Goal: Communication & Community: Answer question/provide support

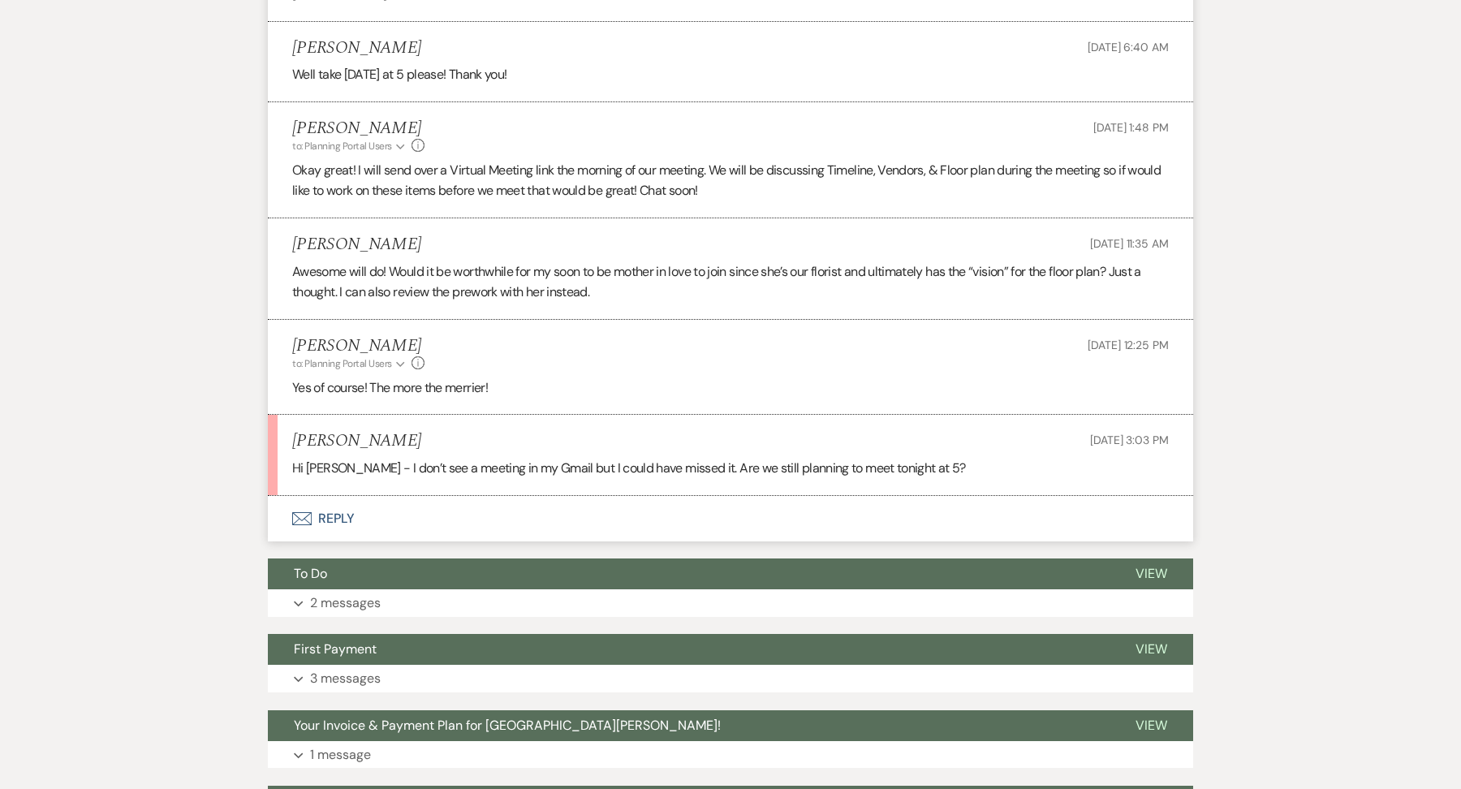
scroll to position [3758, 0]
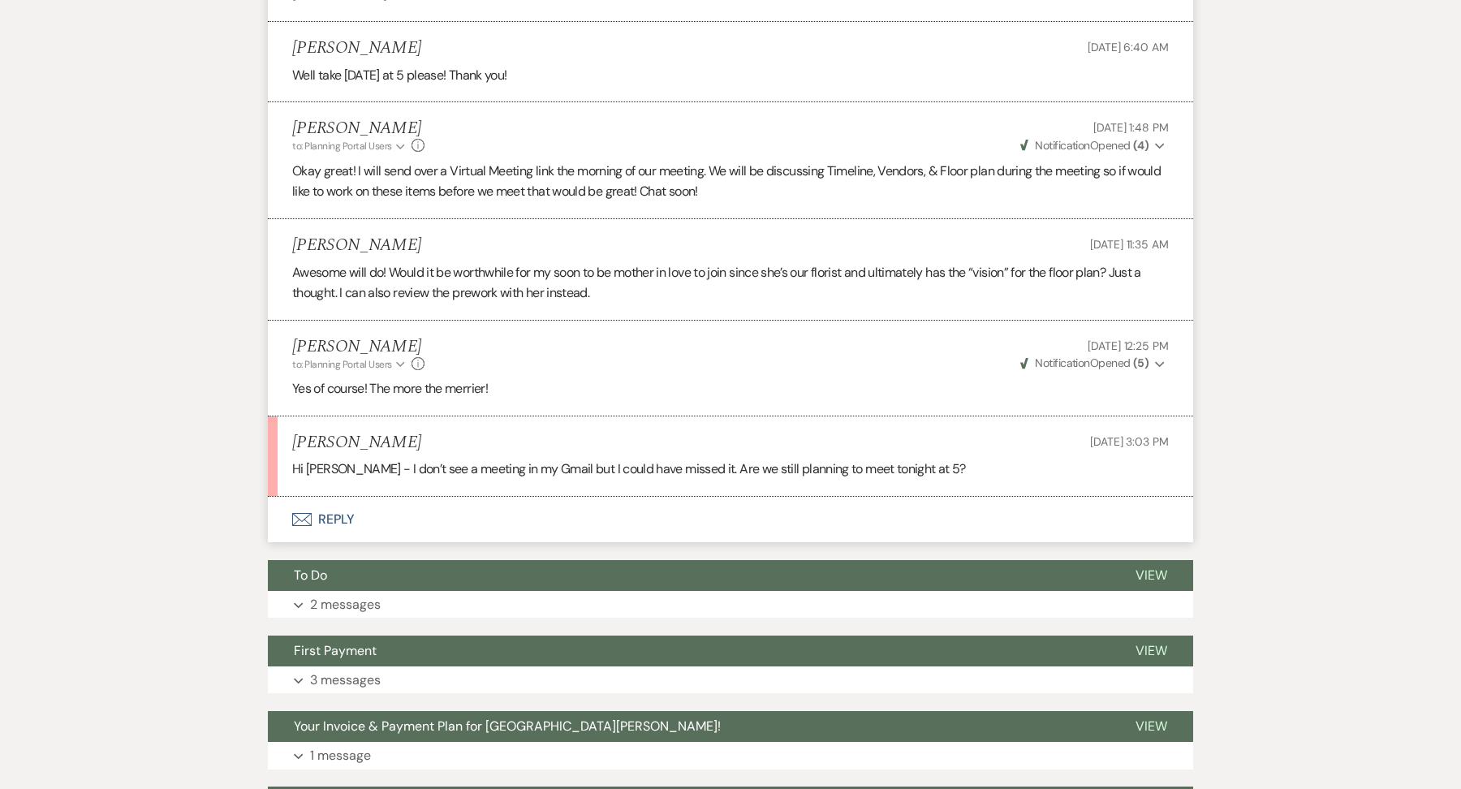
click at [342, 497] on button "Envelope Reply" at bounding box center [730, 519] width 925 height 45
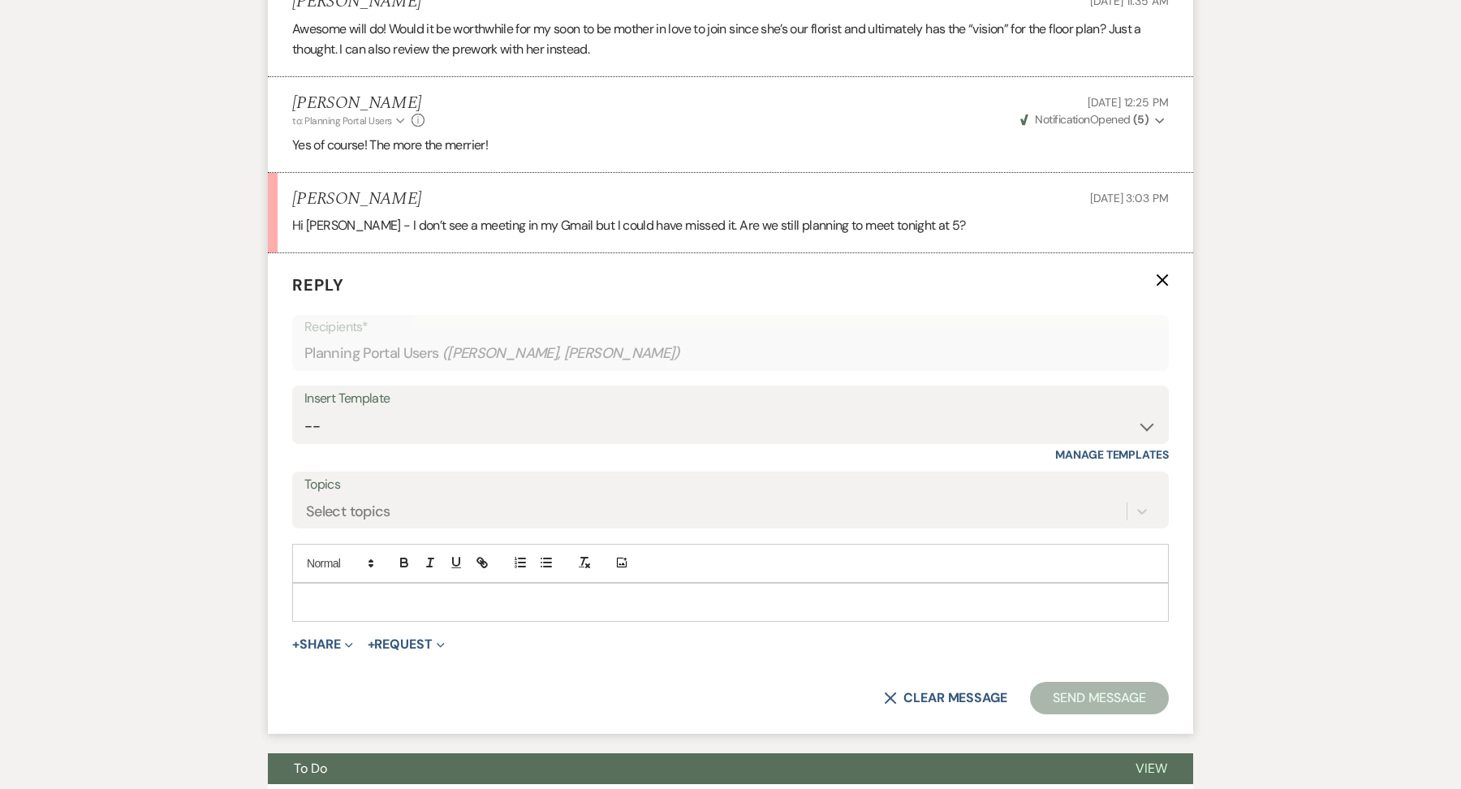
scroll to position [4028, 0]
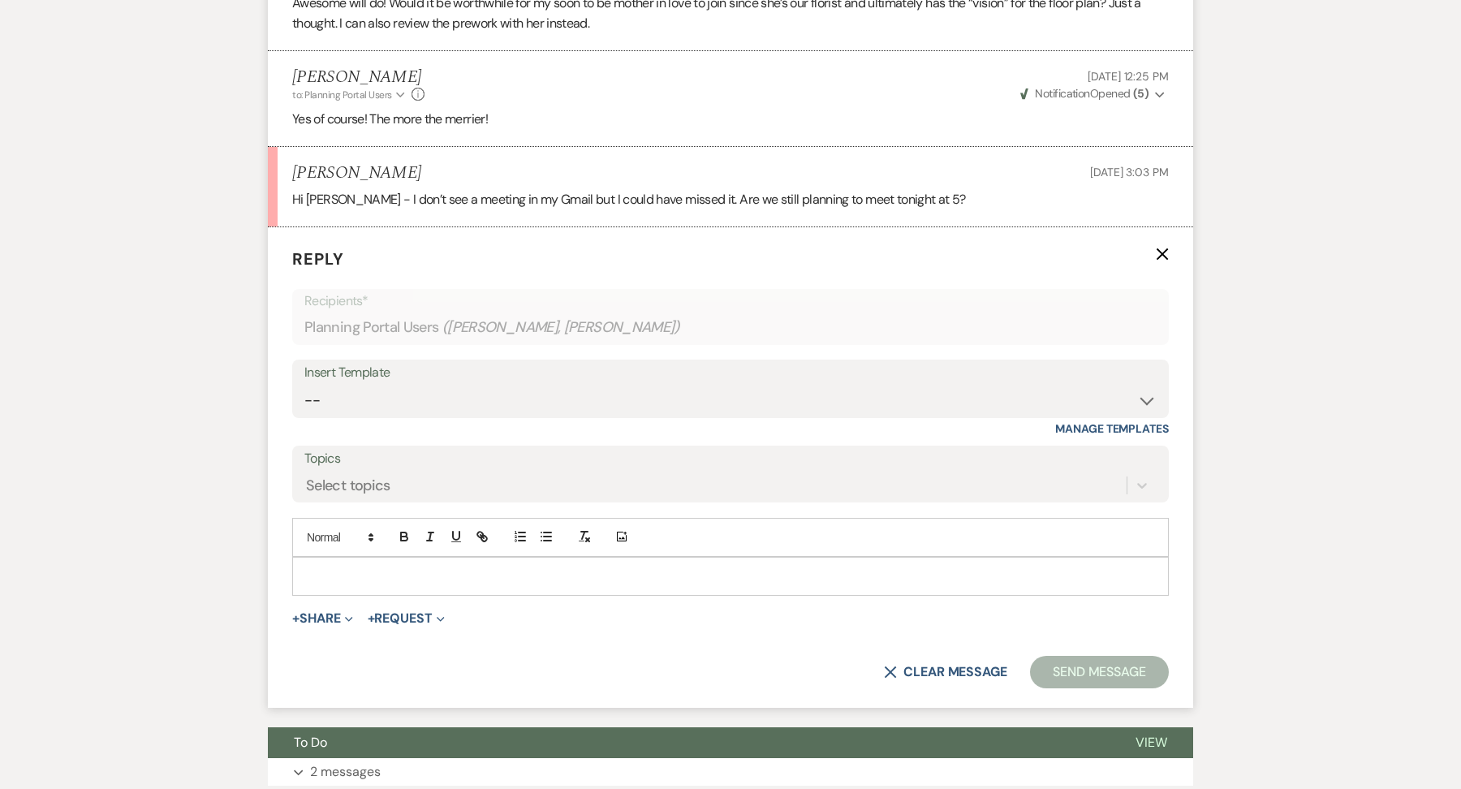
click at [358, 567] on p at bounding box center [730, 576] width 850 height 18
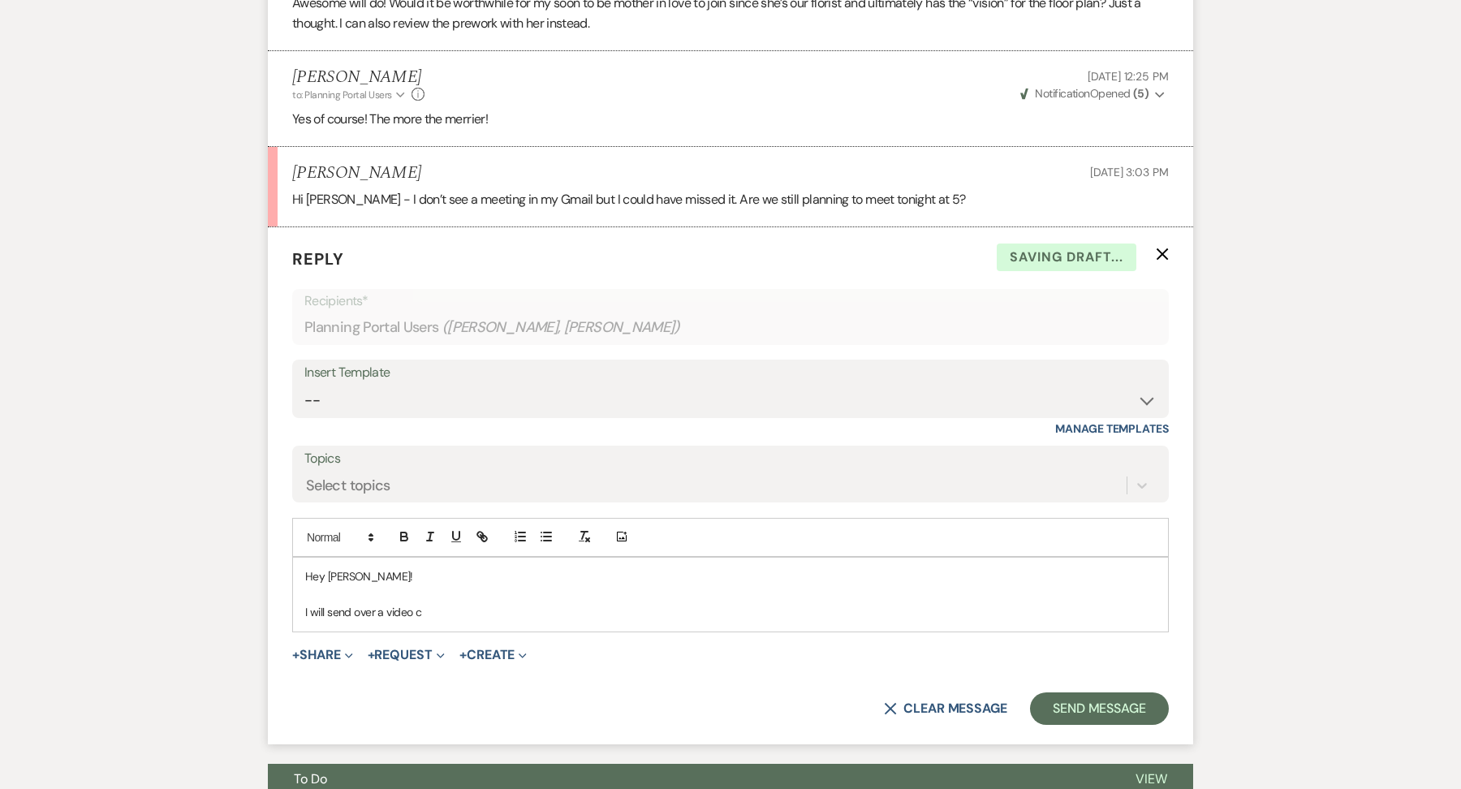
click at [302, 563] on div "Hey Lexi! I will send over a video c" at bounding box center [730, 595] width 875 height 74
click at [540, 603] on p "Yes we are still on! I will send over a video c" at bounding box center [730, 612] width 850 height 18
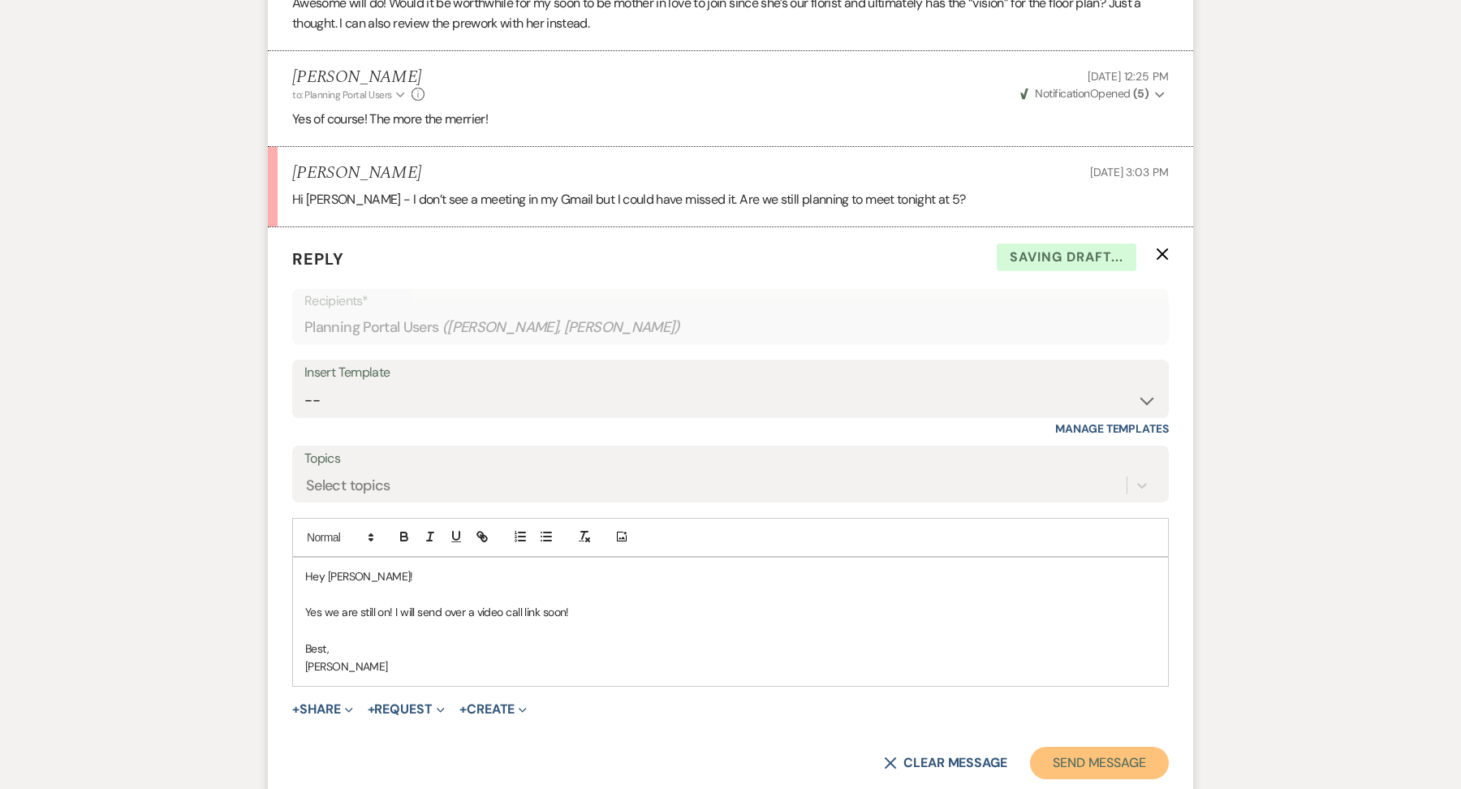
click at [1097, 747] on button "Send Message" at bounding box center [1099, 763] width 139 height 32
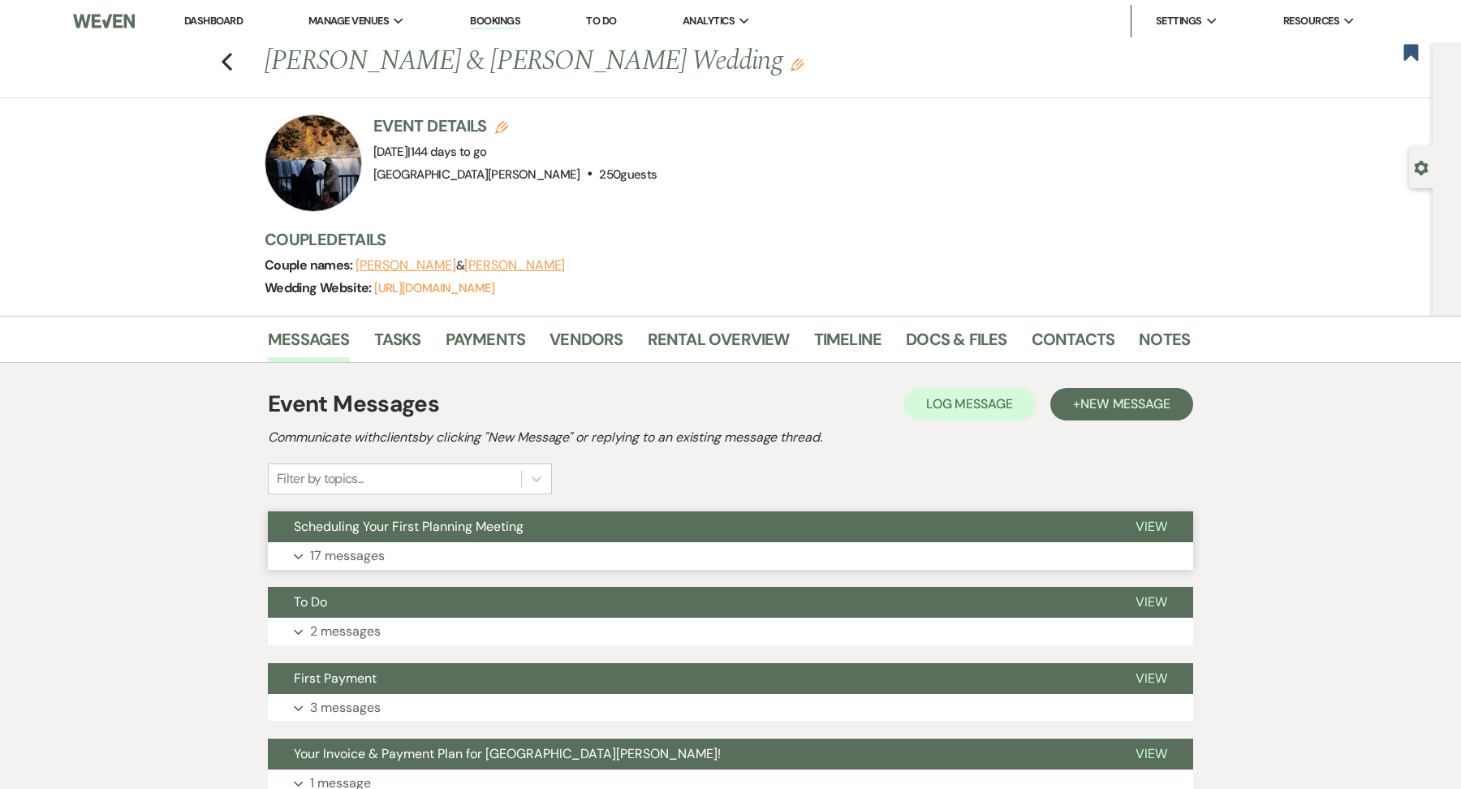
click at [403, 545] on button "Expand 17 messages" at bounding box center [730, 556] width 925 height 28
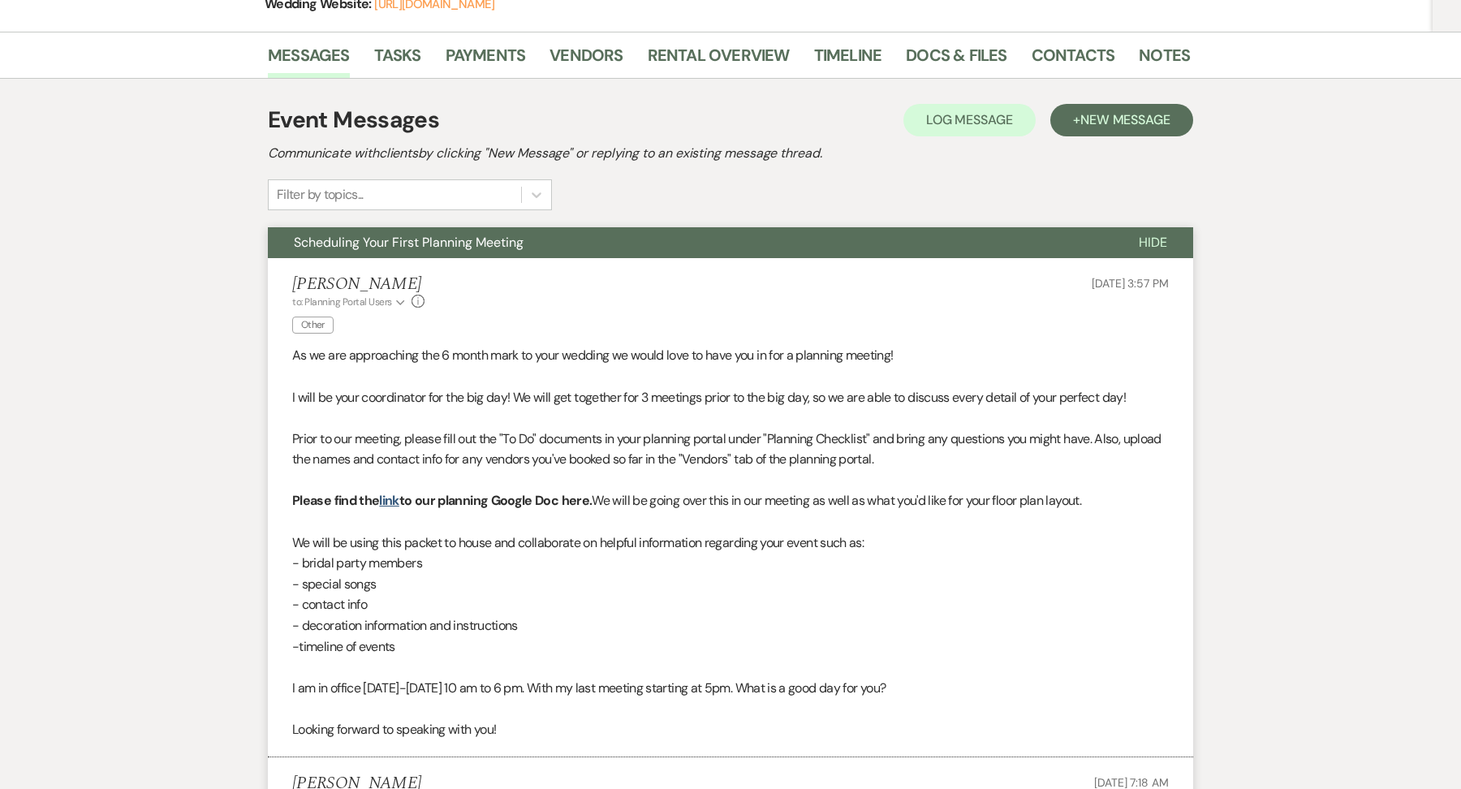
scroll to position [299, 0]
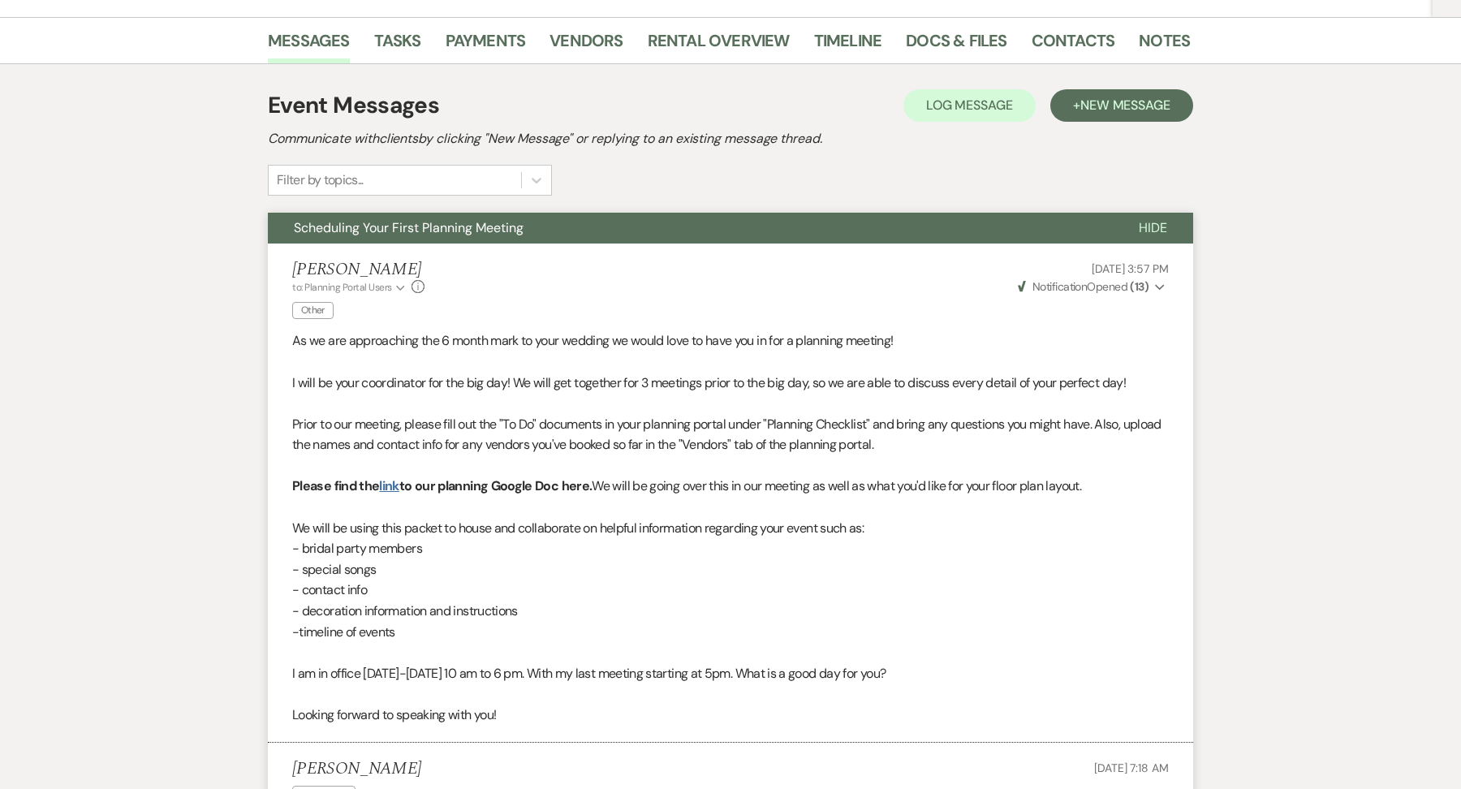
click at [392, 488] on link "link" at bounding box center [388, 485] width 19 height 17
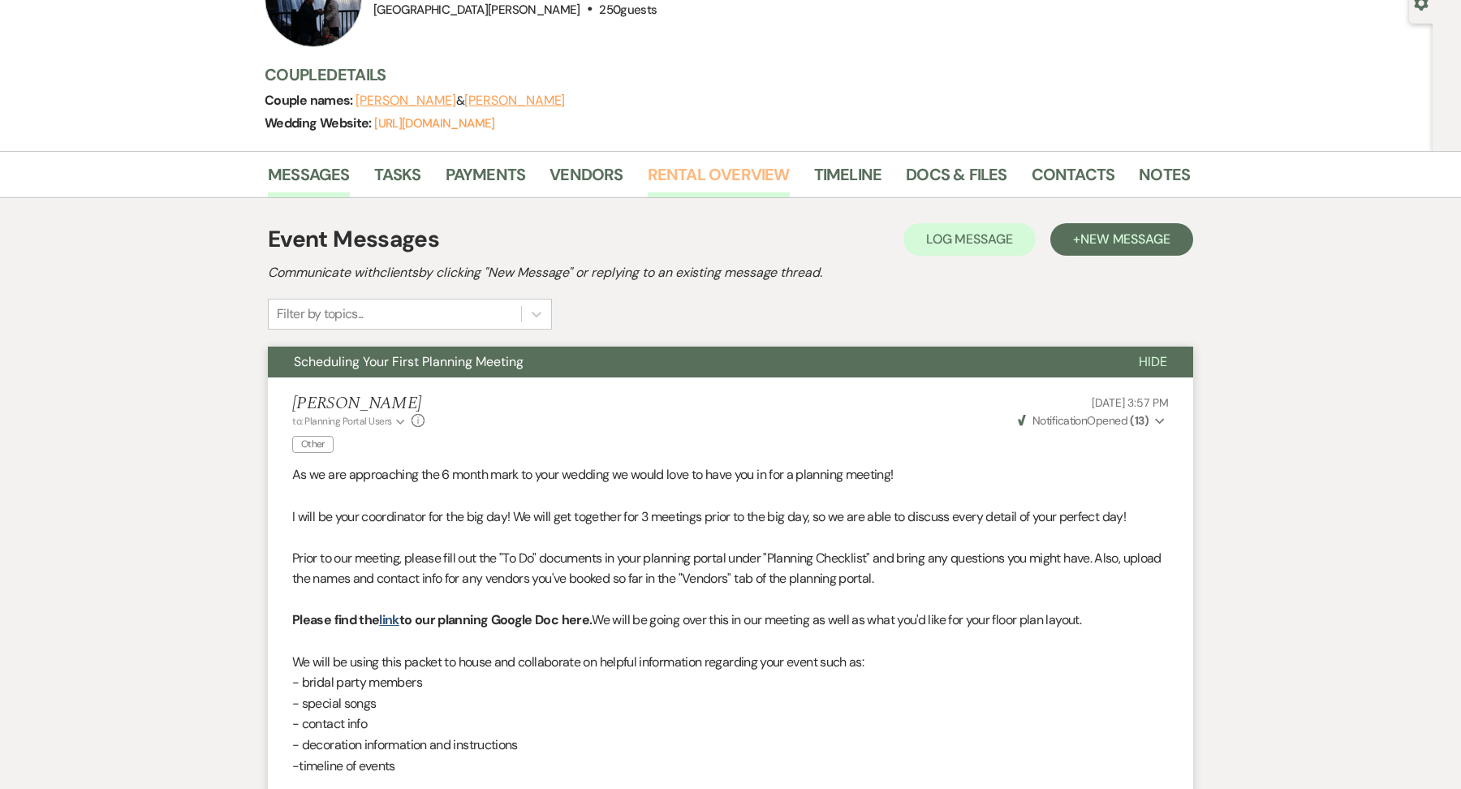
click at [719, 162] on link "Rental Overview" at bounding box center [719, 179] width 142 height 36
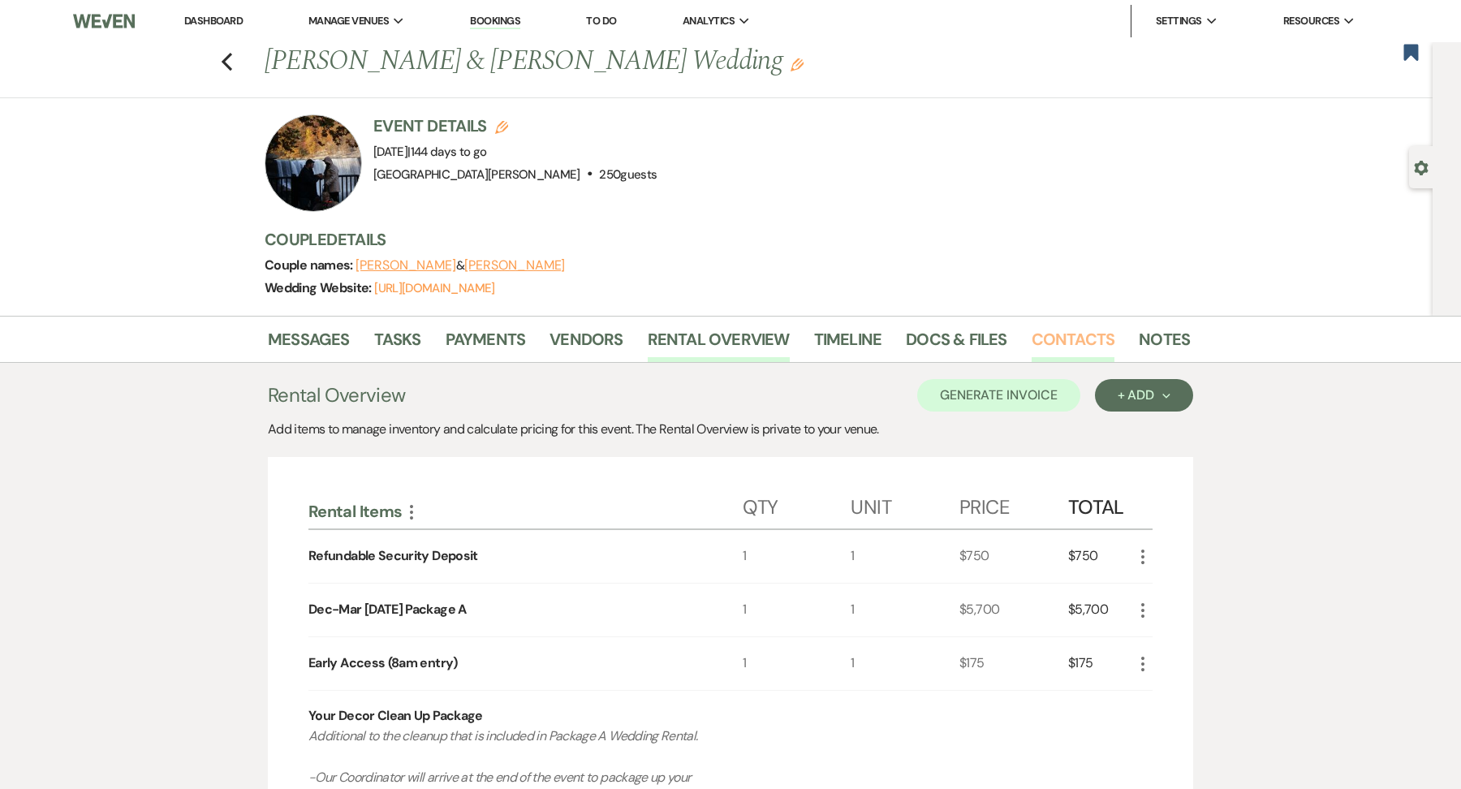
click at [1072, 332] on link "Contacts" at bounding box center [1073, 344] width 84 height 36
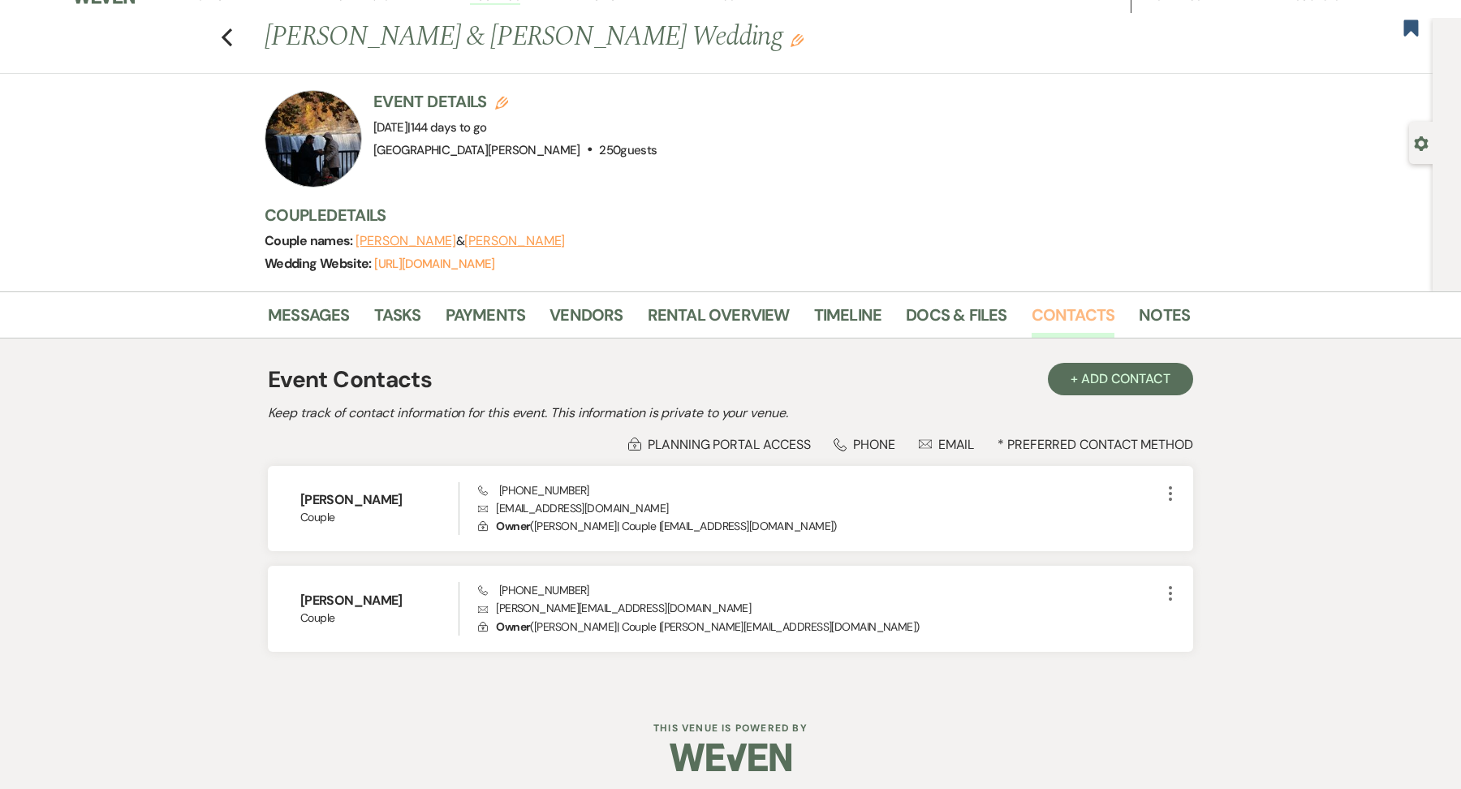
scroll to position [27, 0]
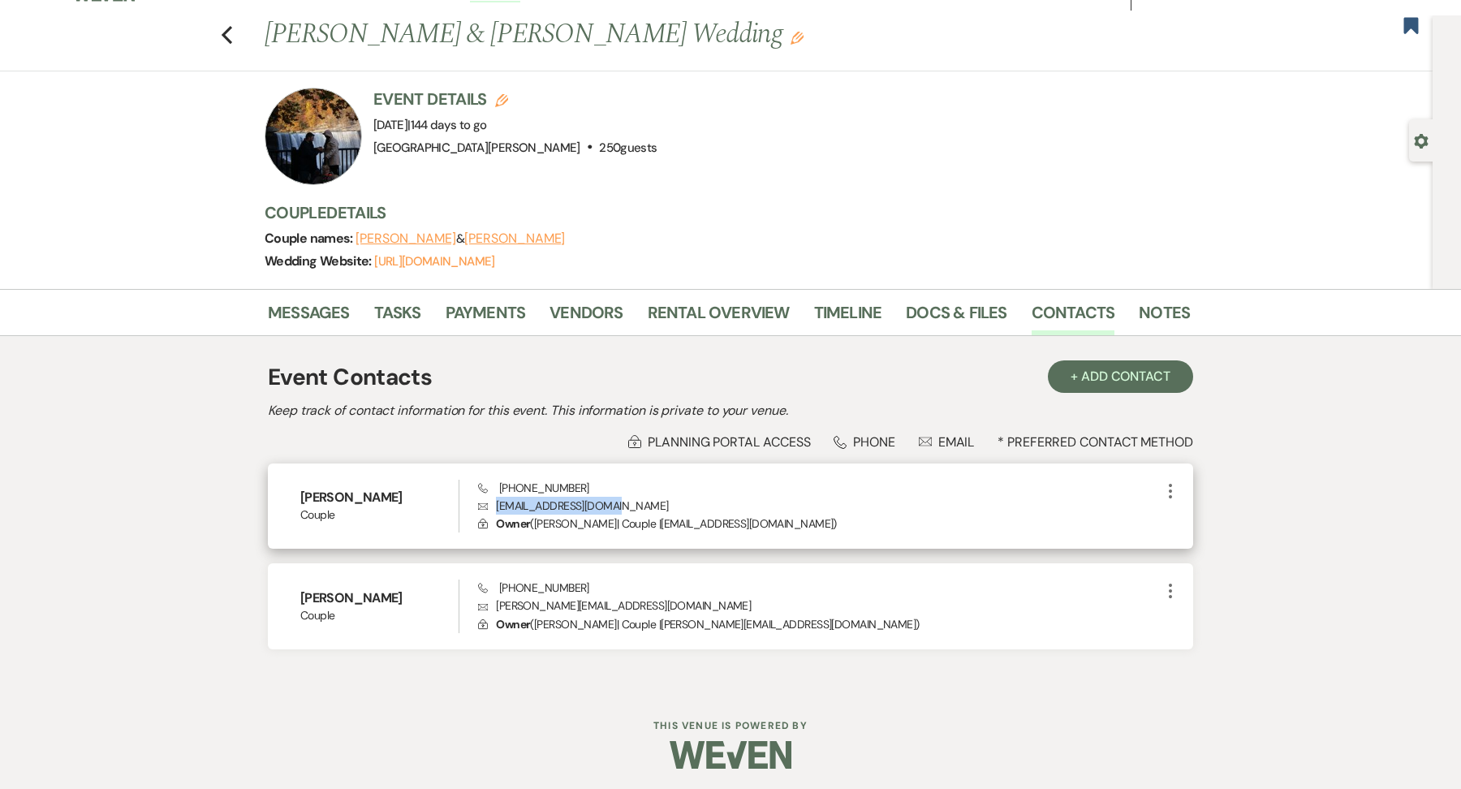
drag, startPoint x: 612, startPoint y: 503, endPoint x: 497, endPoint y: 508, distance: 115.3
click at [497, 508] on p "Envelope [EMAIL_ADDRESS][DOMAIN_NAME]" at bounding box center [819, 506] width 682 height 18
copy p "[EMAIL_ADDRESS][DOMAIN_NAME]"
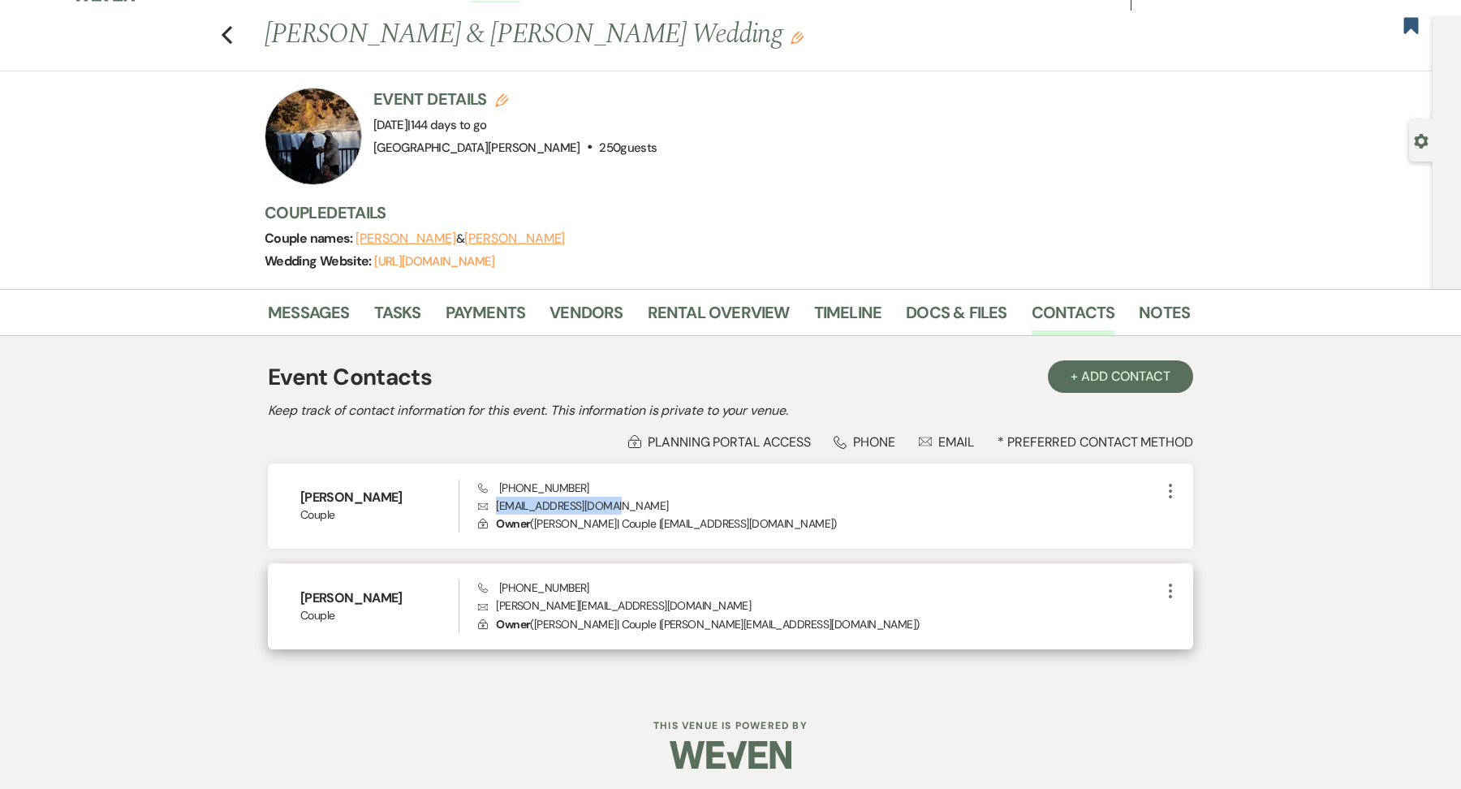
click at [682, 615] on p "Lock Owner ( [PERSON_NAME] | Couple | [PERSON_NAME][EMAIL_ADDRESS][DOMAIN_NAME]…" at bounding box center [819, 624] width 682 height 18
drag, startPoint x: 648, startPoint y: 603, endPoint x: 493, endPoint y: 609, distance: 154.3
click at [493, 609] on p "Envelope [PERSON_NAME][EMAIL_ADDRESS][DOMAIN_NAME]" at bounding box center [819, 605] width 682 height 18
copy p "[PERSON_NAME][EMAIL_ADDRESS][DOMAIN_NAME]"
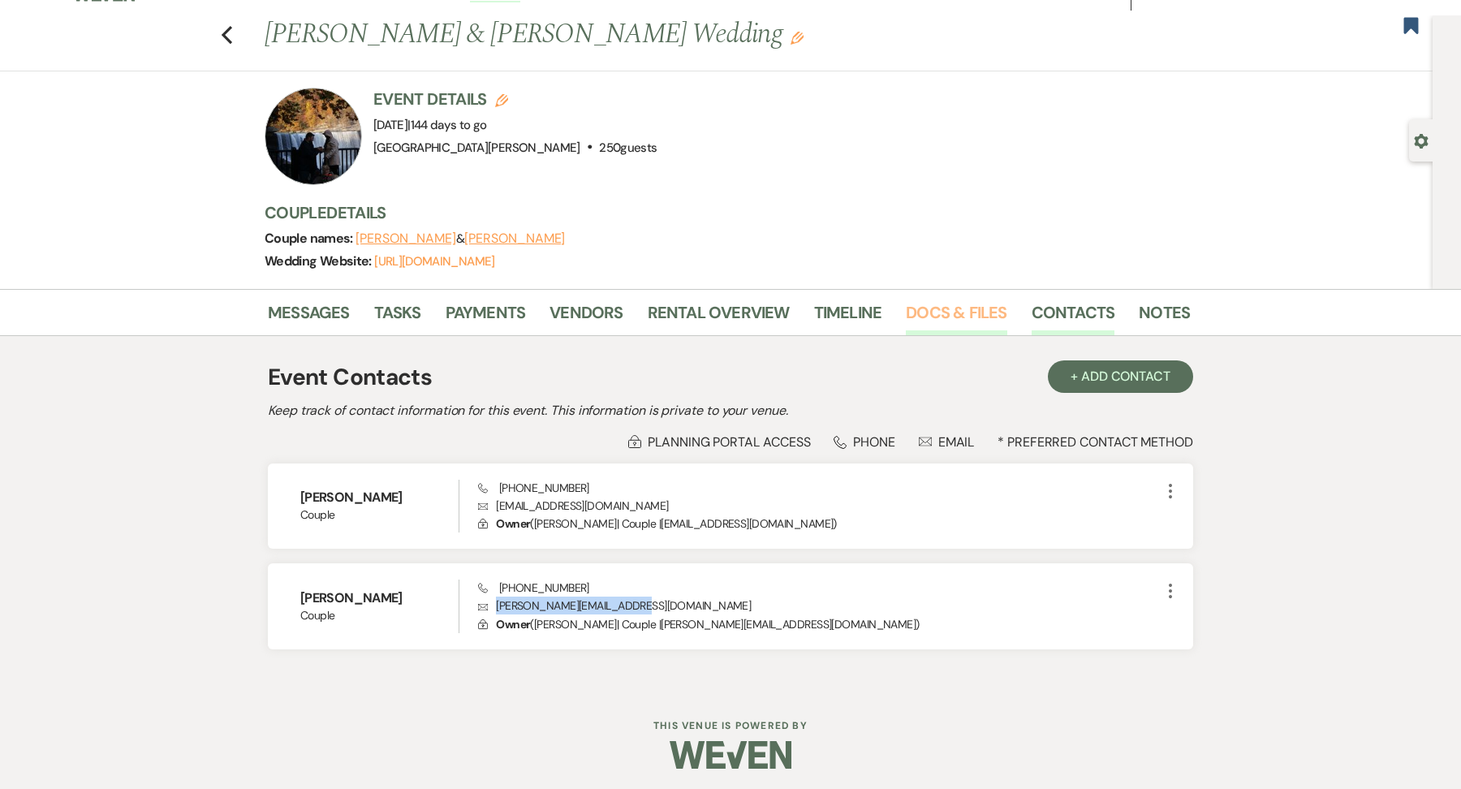
click at [906, 308] on link "Docs & Files" at bounding box center [956, 317] width 101 height 36
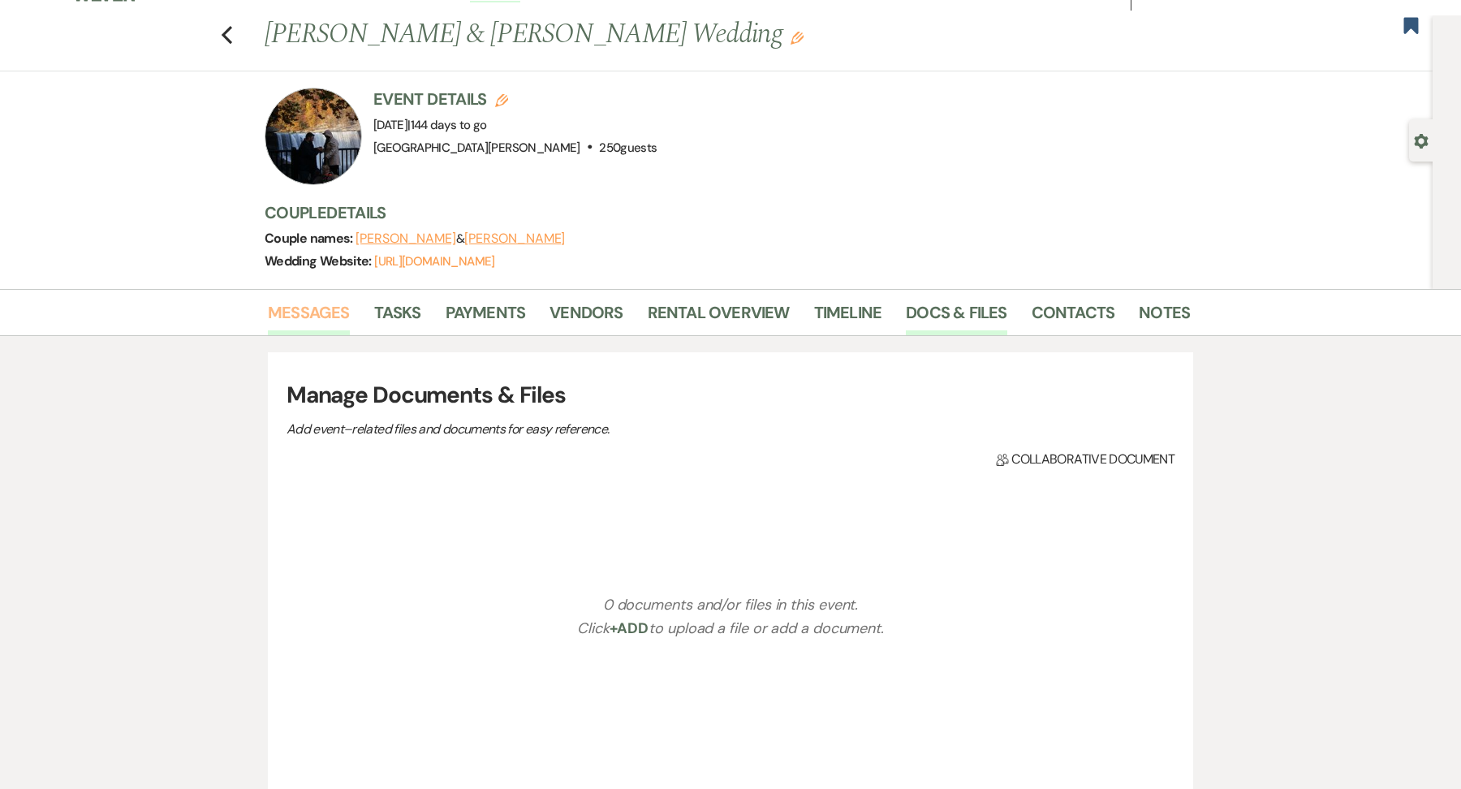
click at [298, 308] on link "Messages" at bounding box center [309, 317] width 82 height 36
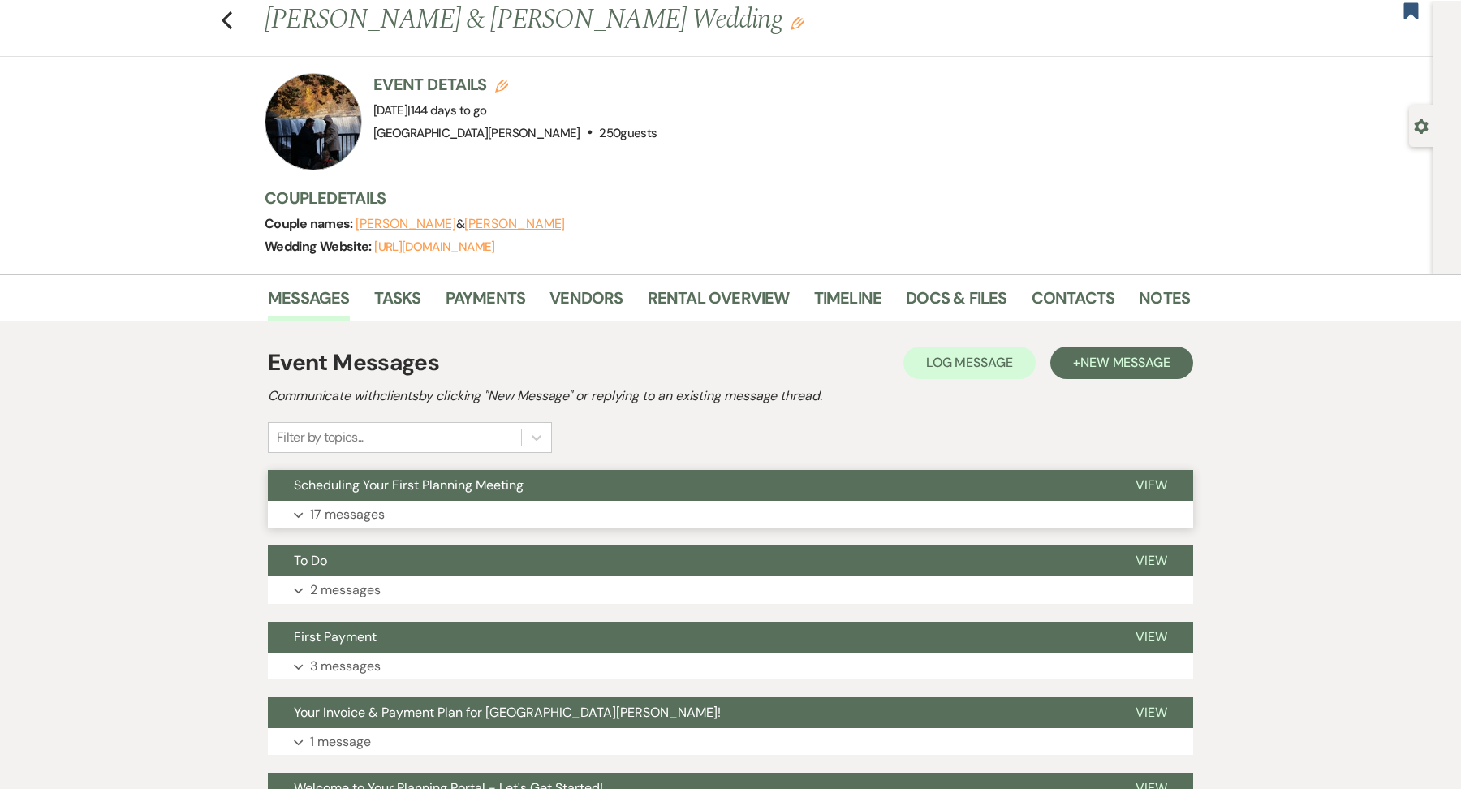
click at [519, 507] on button "Expand 17 messages" at bounding box center [730, 515] width 925 height 28
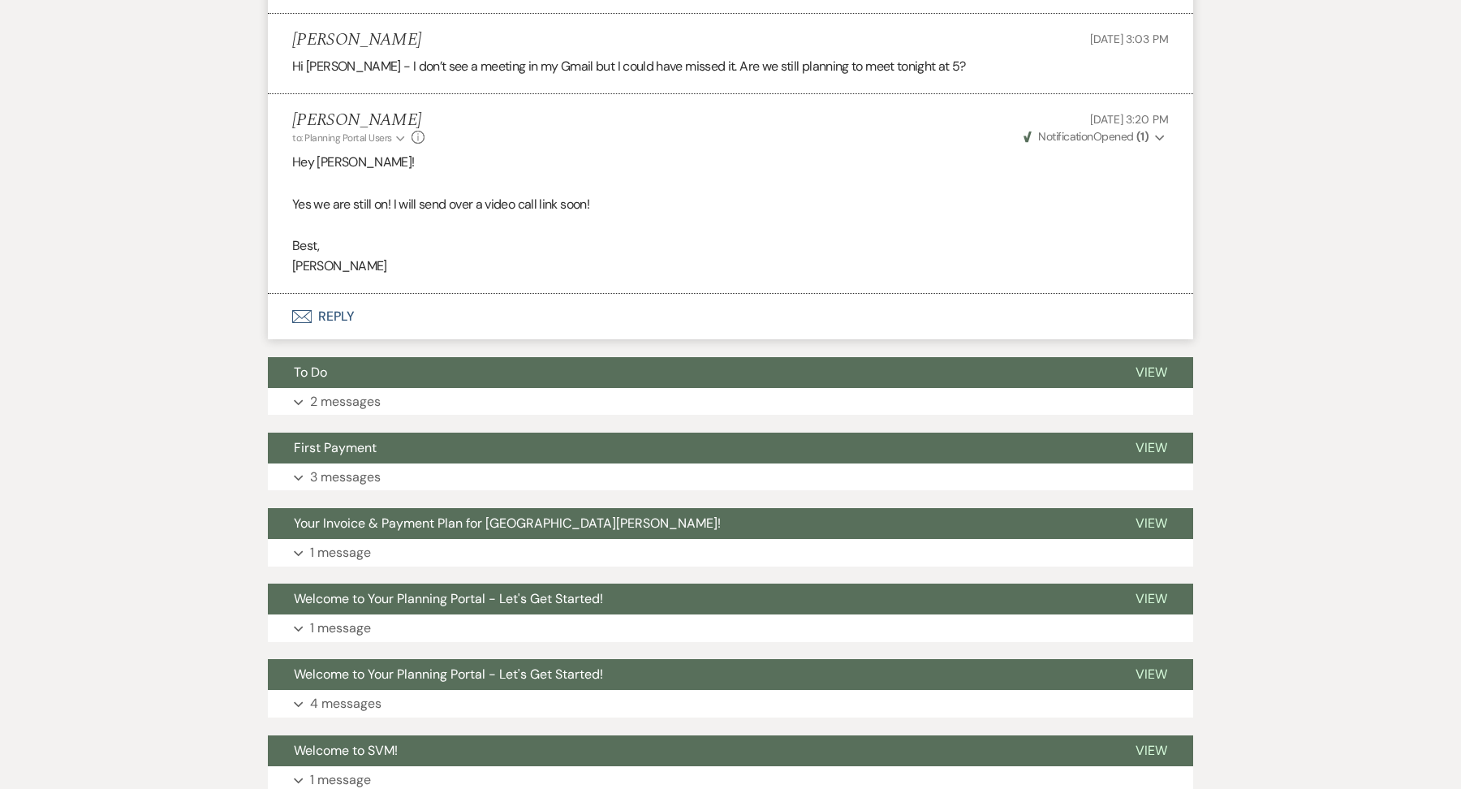
scroll to position [4140, 0]
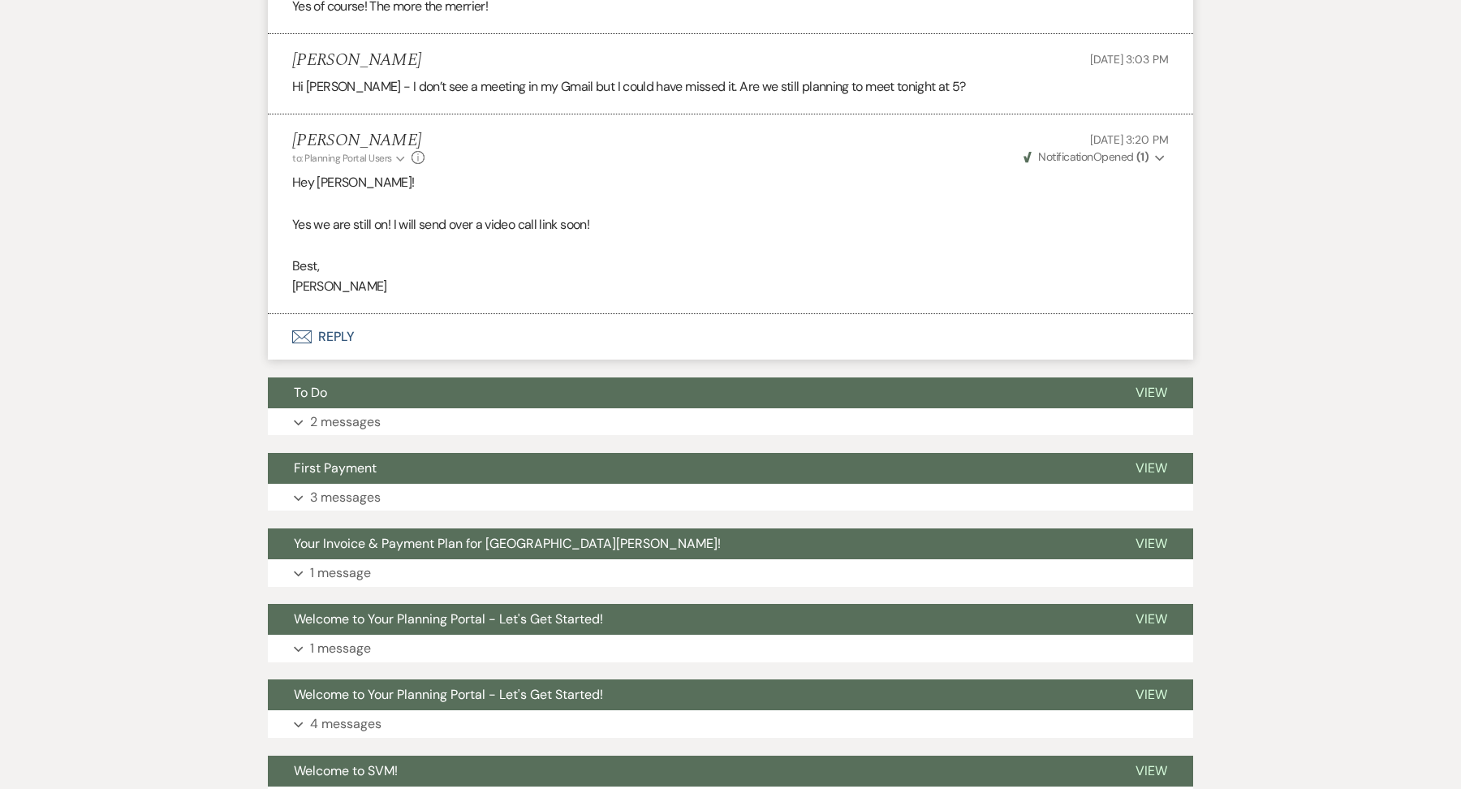
click at [435, 314] on button "Envelope Reply" at bounding box center [730, 336] width 925 height 45
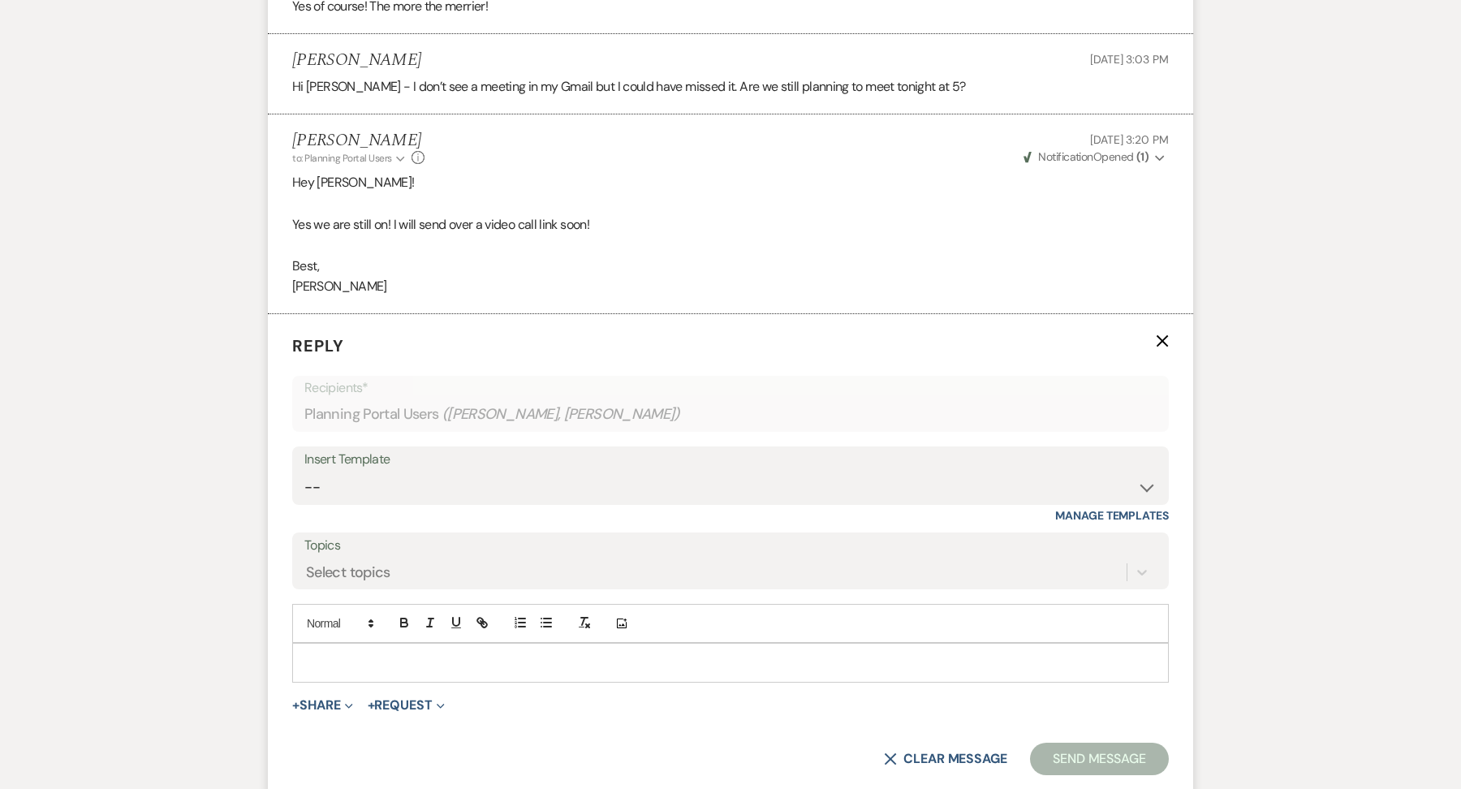
click at [357, 653] on p at bounding box center [730, 662] width 850 height 18
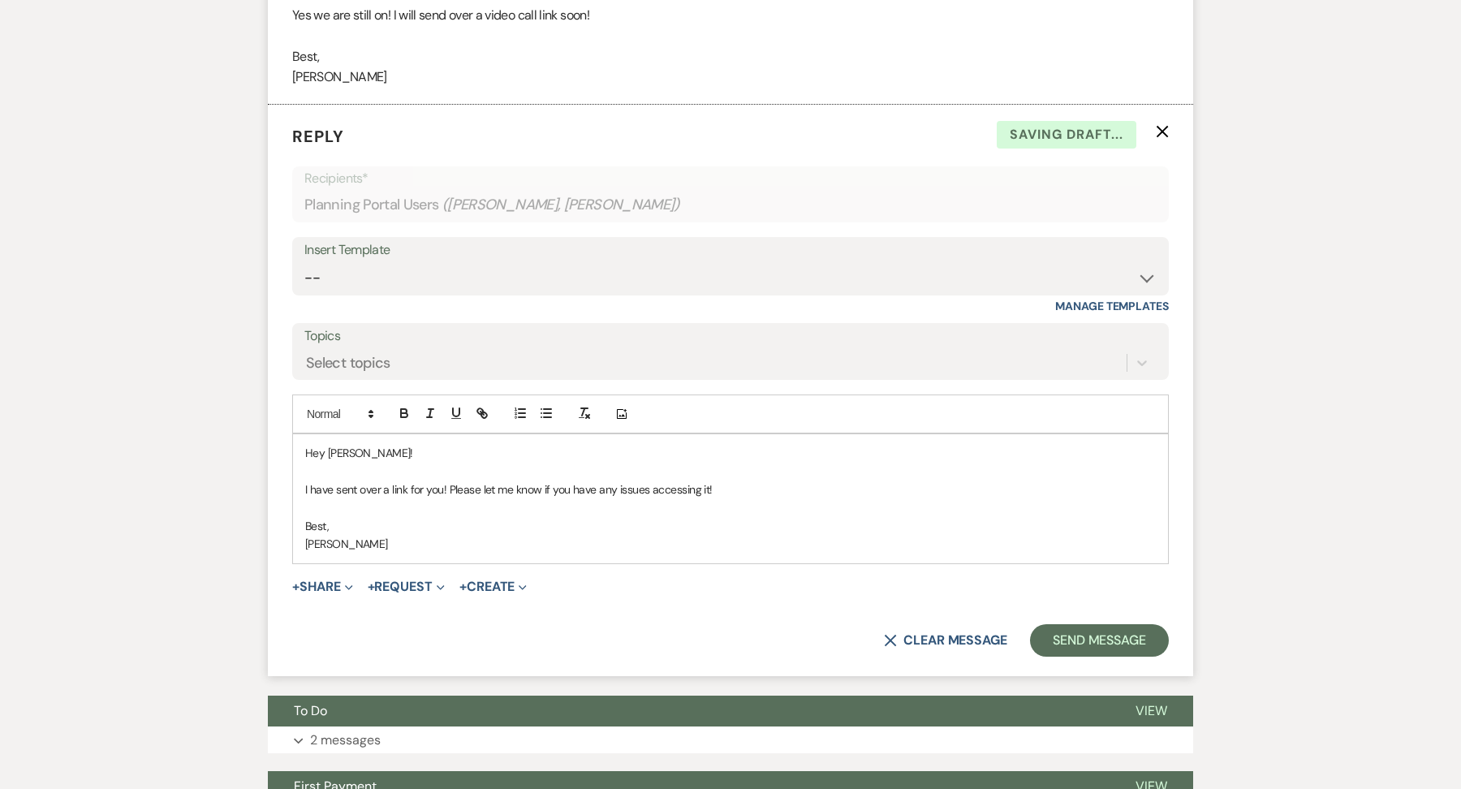
scroll to position [4394, 0]
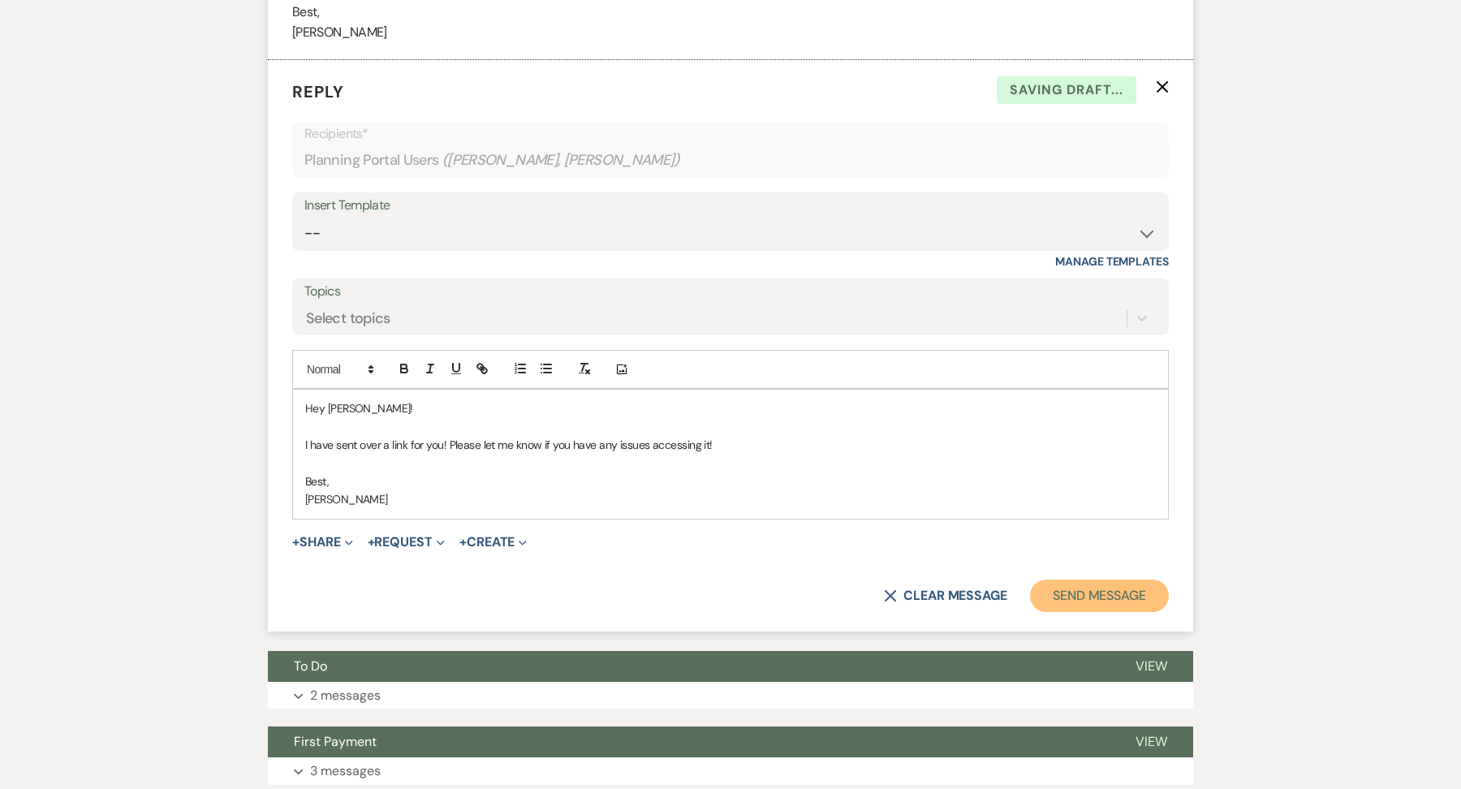
click at [1115, 579] on button "Send Message" at bounding box center [1099, 595] width 139 height 32
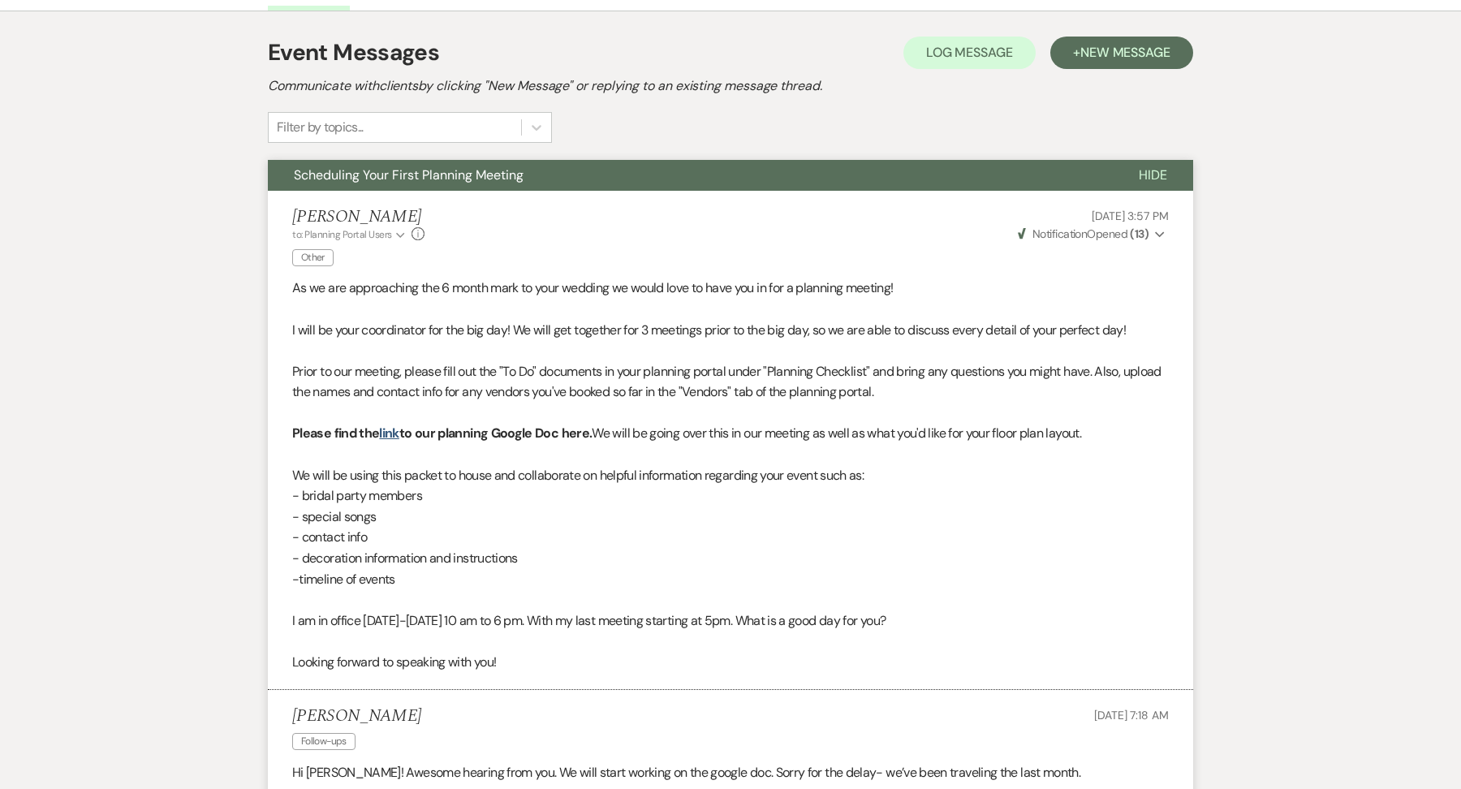
scroll to position [0, 0]
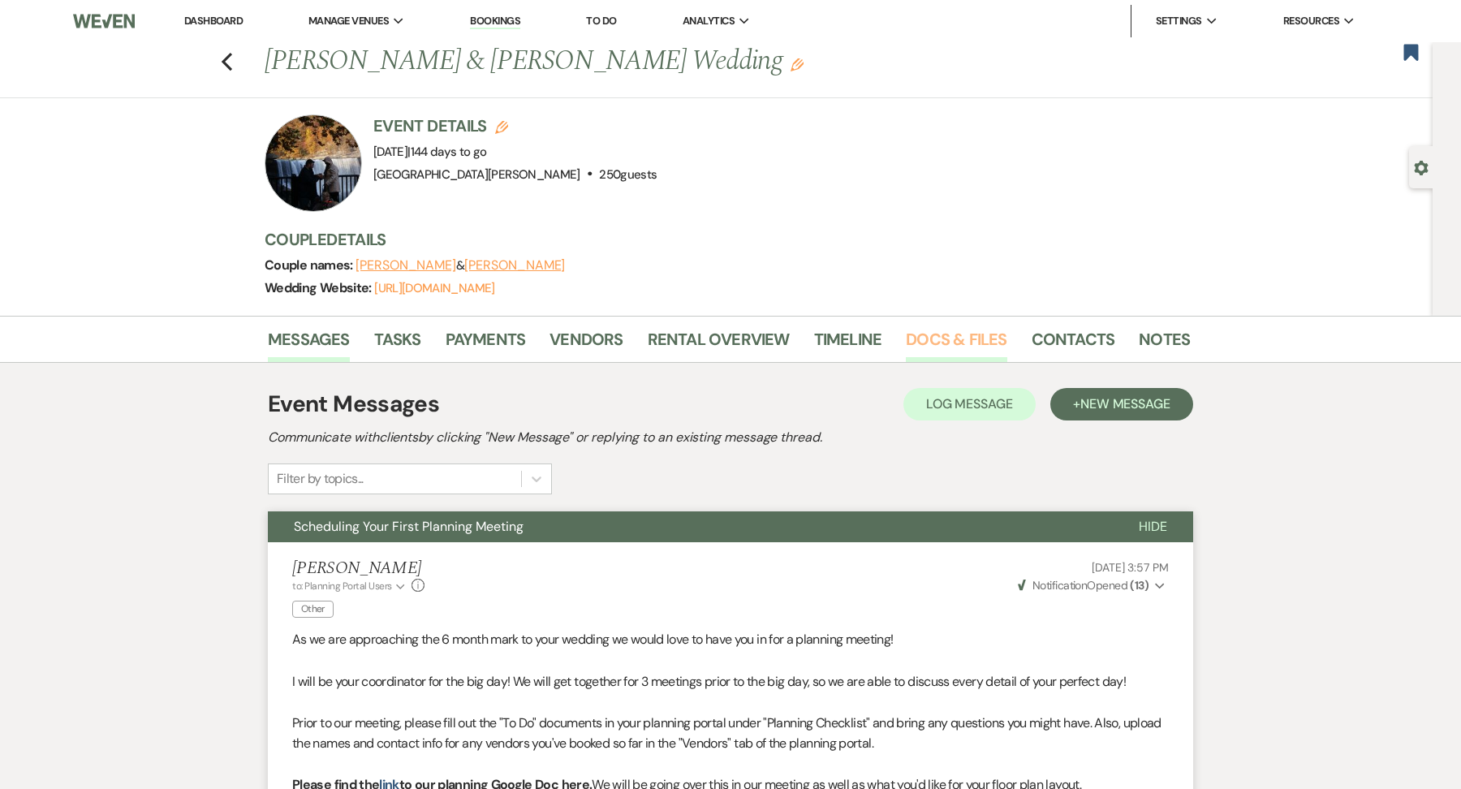
click at [988, 334] on link "Docs & Files" at bounding box center [956, 344] width 101 height 36
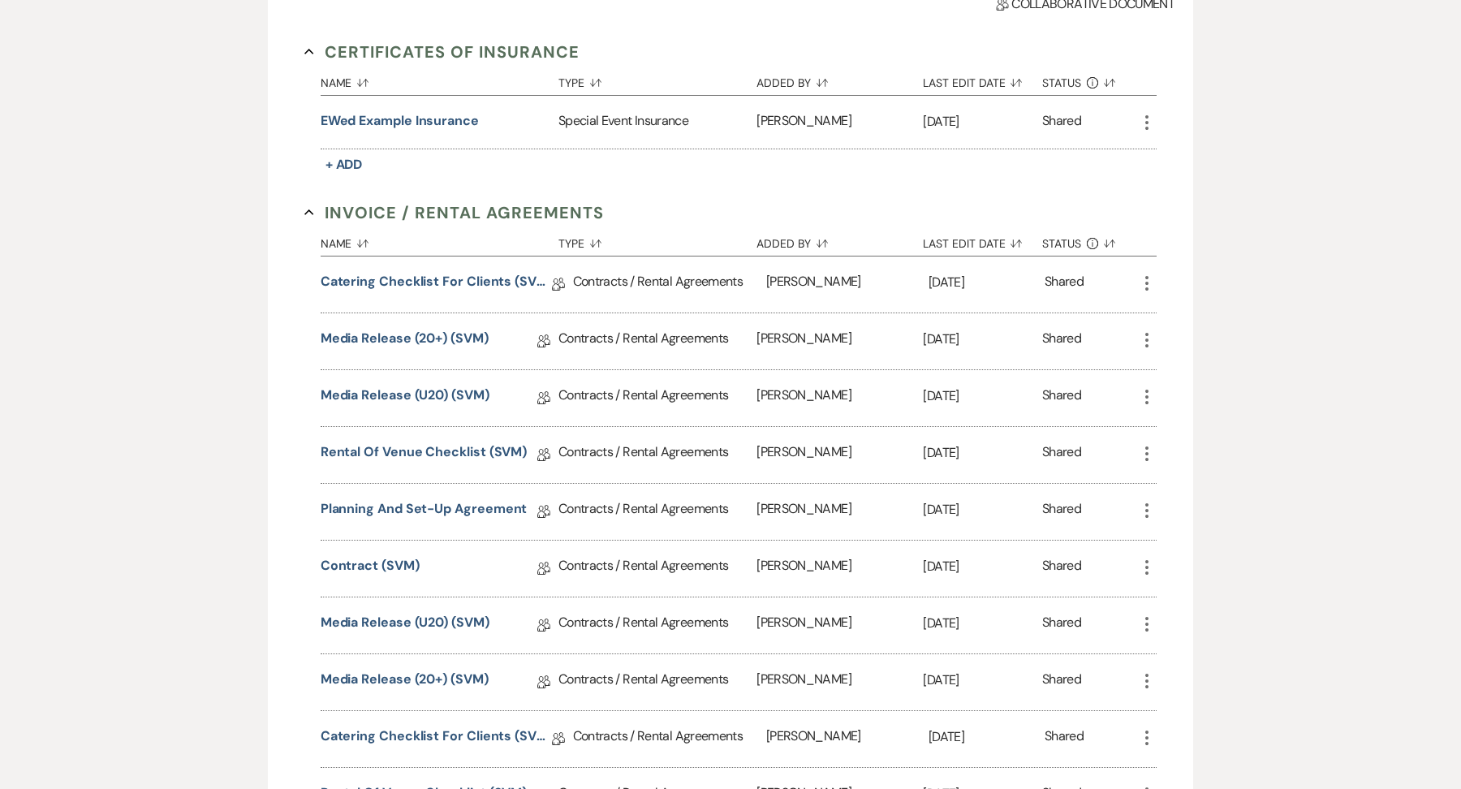
scroll to position [1463, 0]
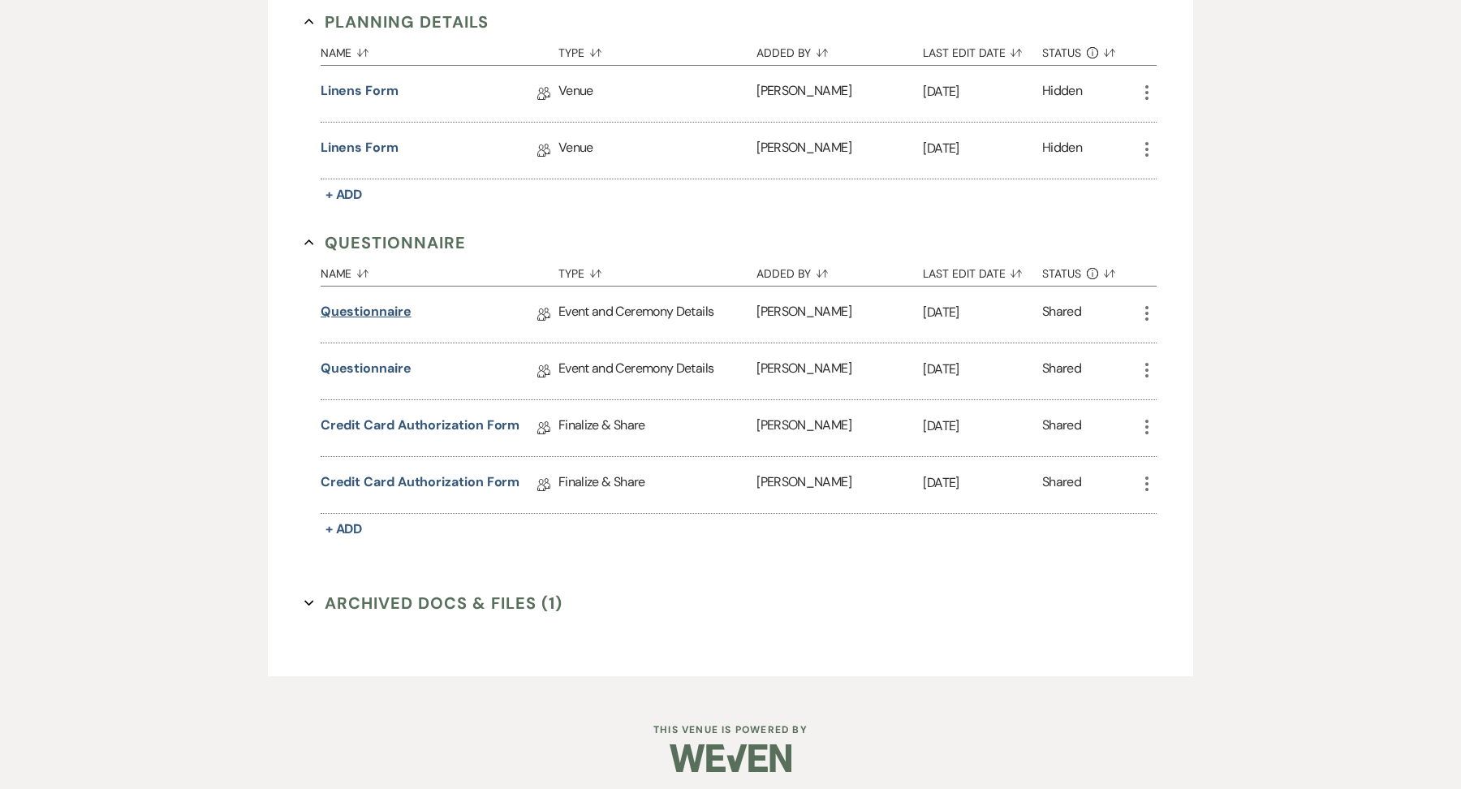
click at [378, 303] on link "Questionnaire" at bounding box center [366, 314] width 91 height 25
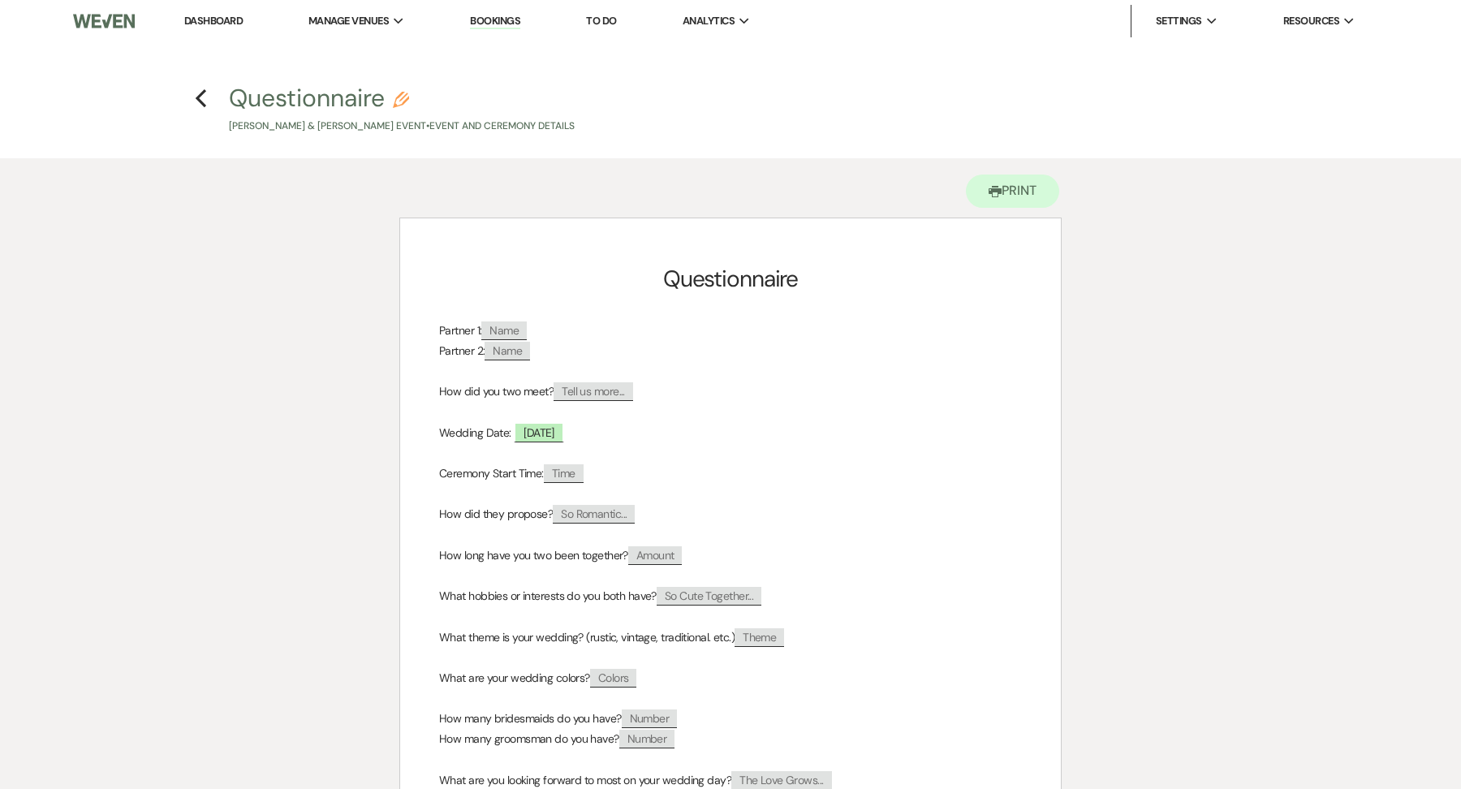
click at [210, 95] on h4 "Previous Questionnaire Pencil [PERSON_NAME] & [PERSON_NAME] Event • Event and C…" at bounding box center [730, 107] width 1169 height 53
click at [200, 99] on icon "Previous" at bounding box center [201, 97] width 12 height 19
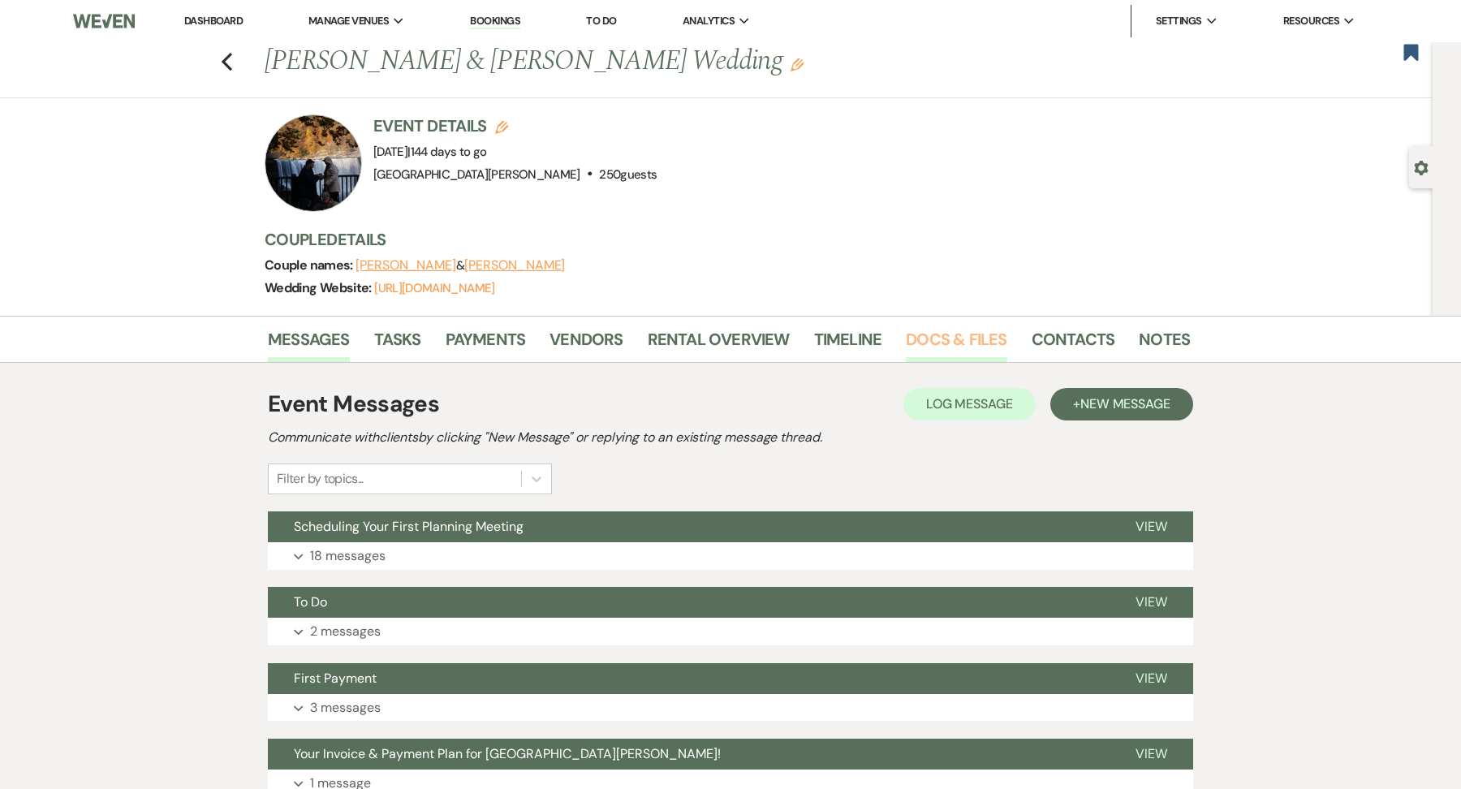
click at [918, 359] on link "Docs & Files" at bounding box center [956, 344] width 101 height 36
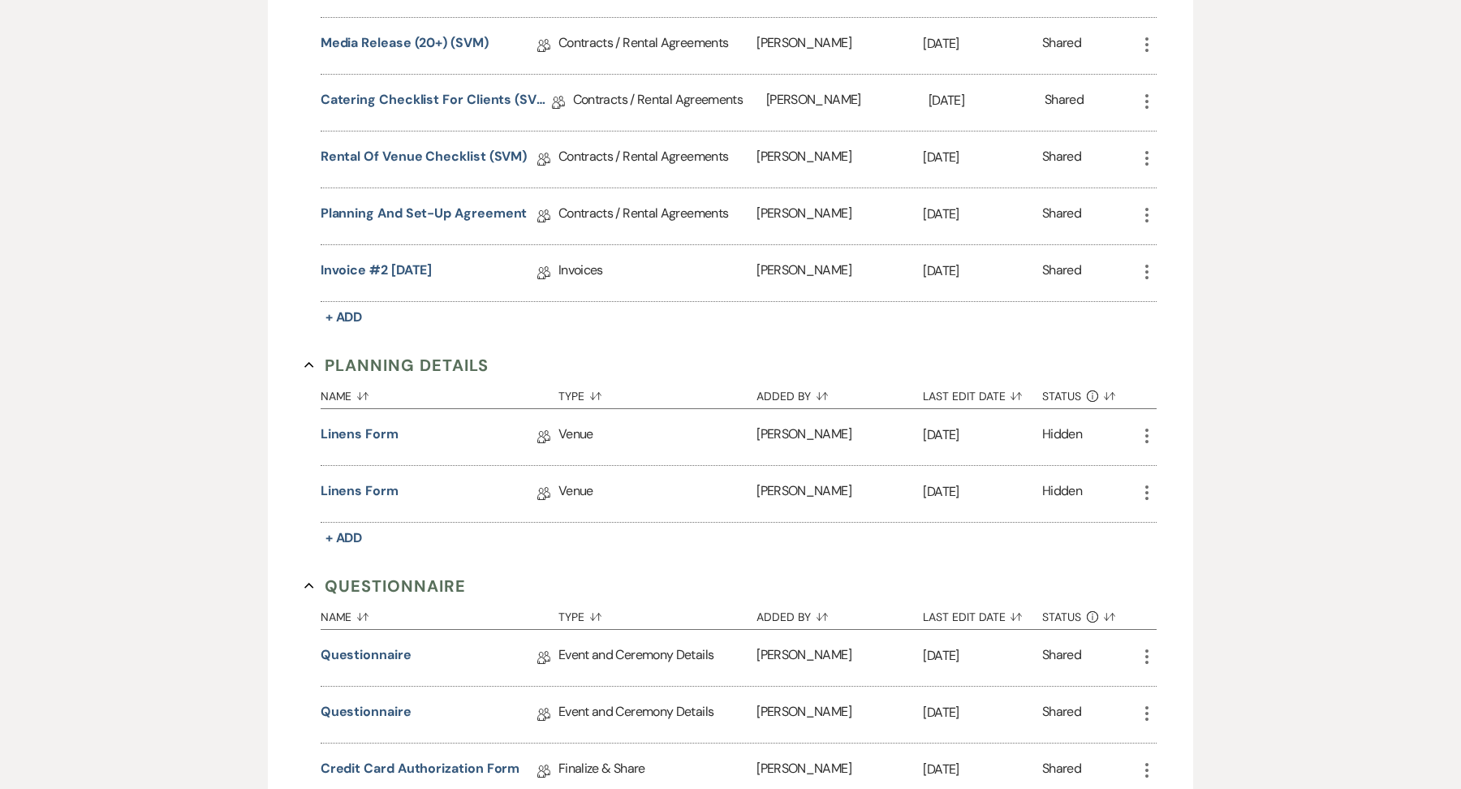
scroll to position [1463, 0]
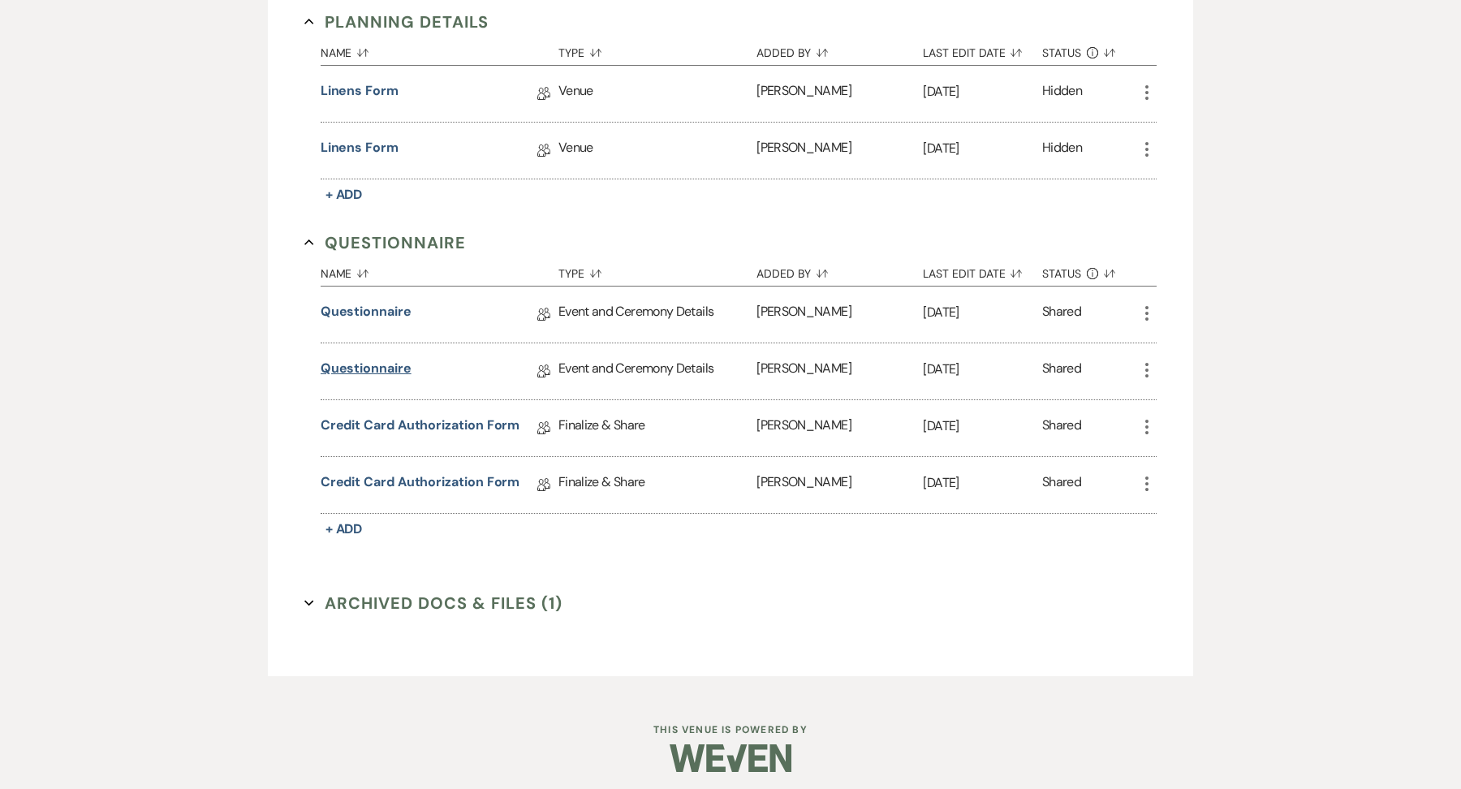
click at [356, 373] on link "Questionnaire" at bounding box center [366, 371] width 91 height 25
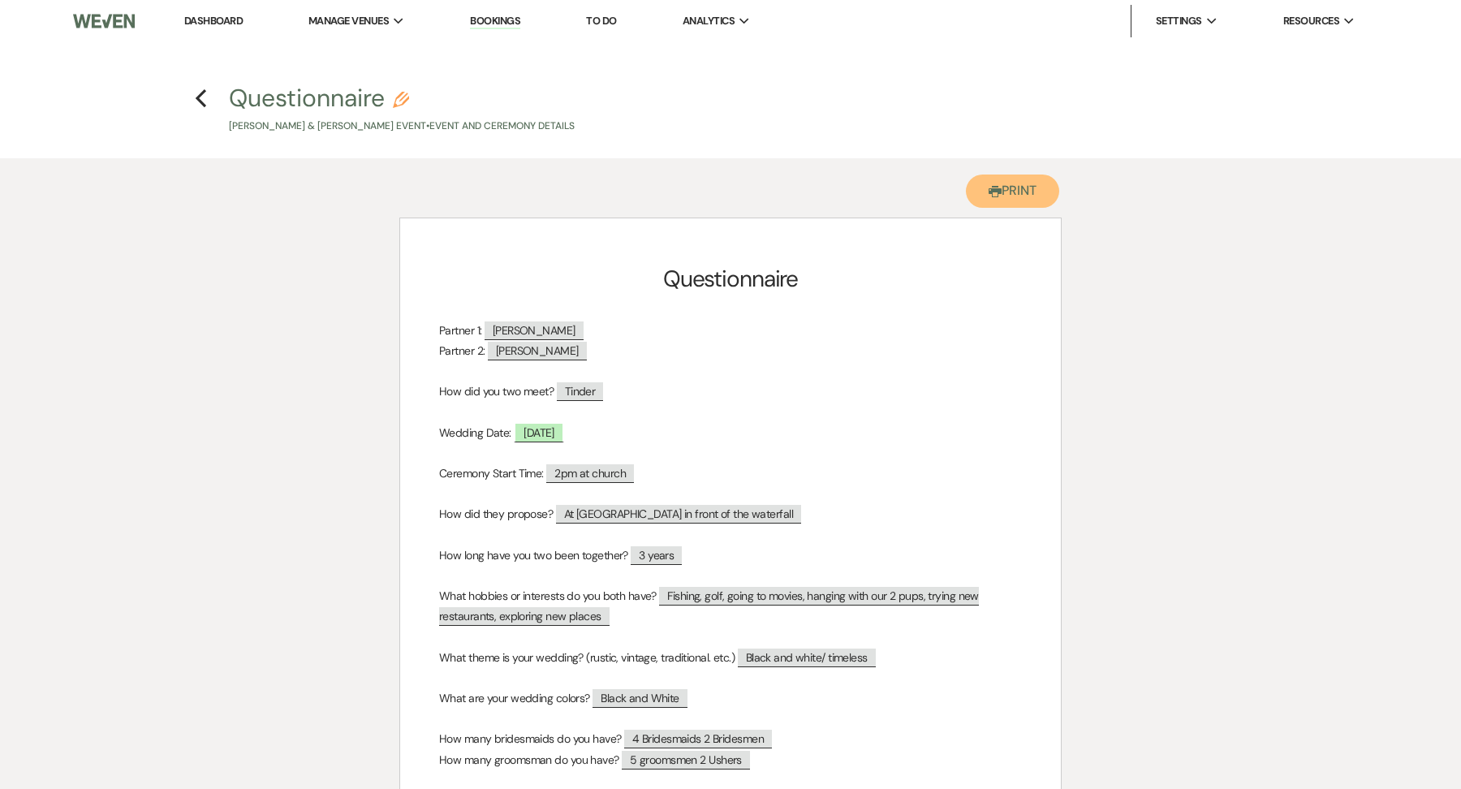
click at [1008, 184] on button "Printer Print" at bounding box center [1012, 190] width 93 height 33
click at [203, 94] on icon "Previous" at bounding box center [201, 97] width 12 height 19
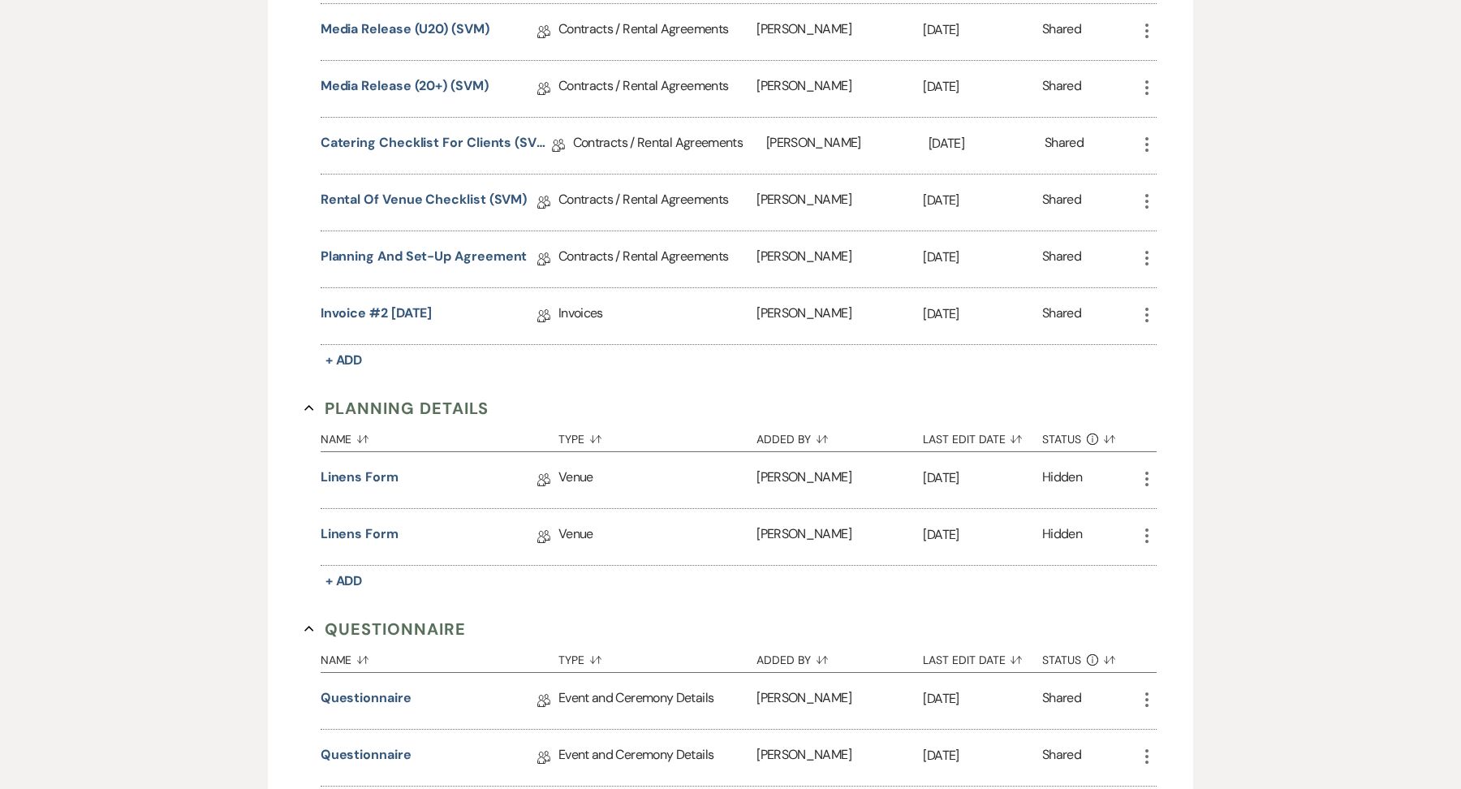
scroll to position [1070, 0]
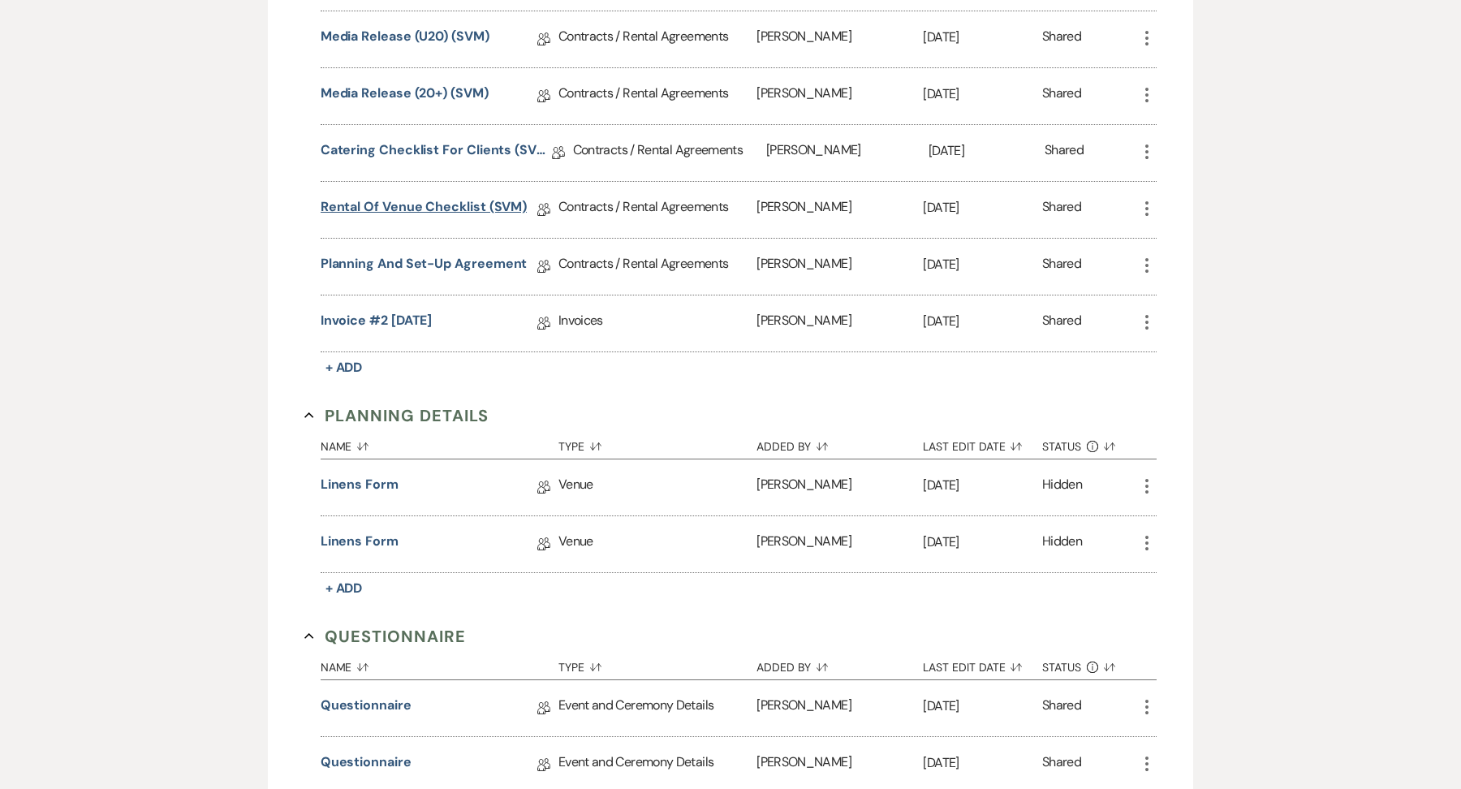
click at [461, 200] on link "Rental of Venue Checklist (SVM)" at bounding box center [424, 209] width 207 height 25
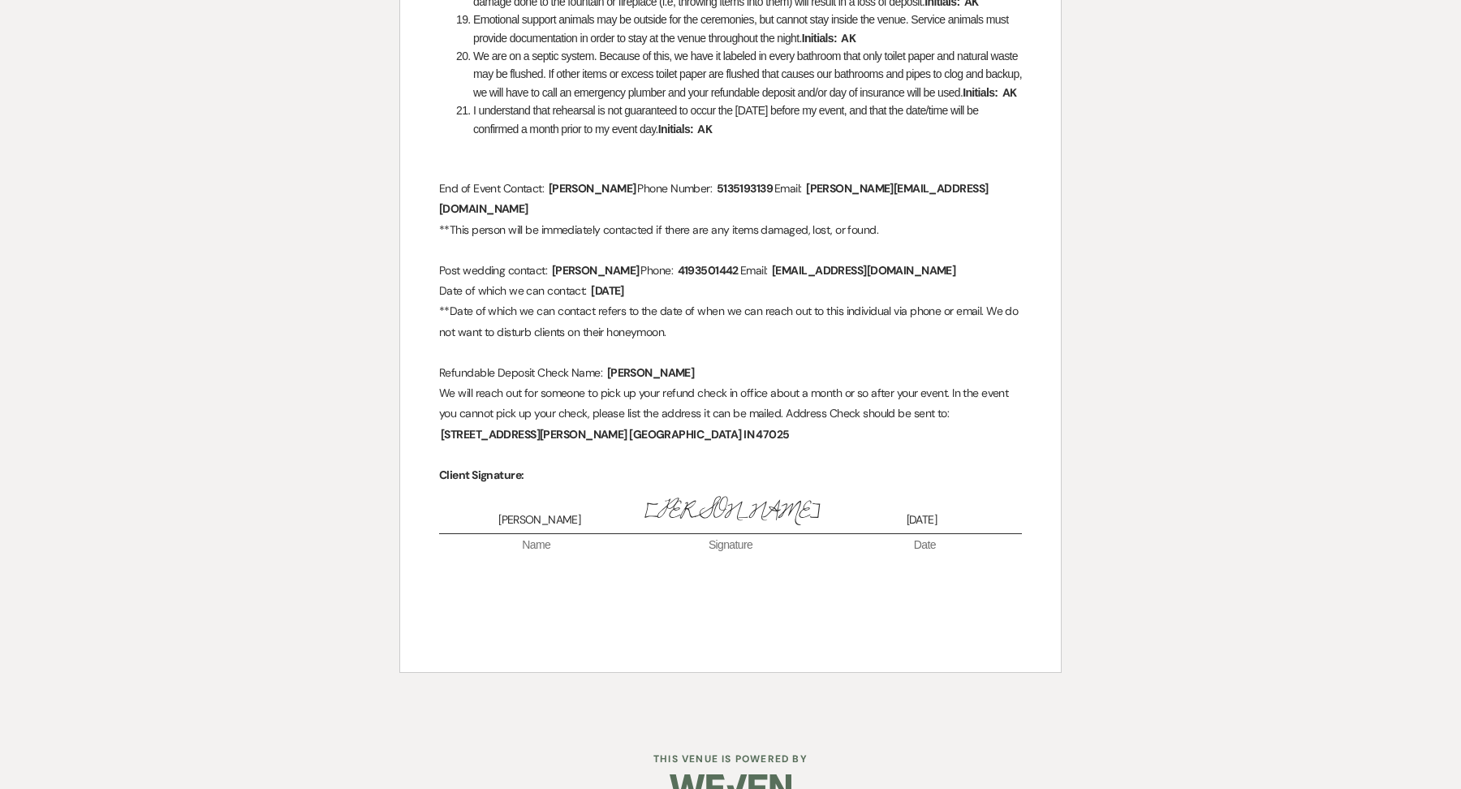
scroll to position [1601, 0]
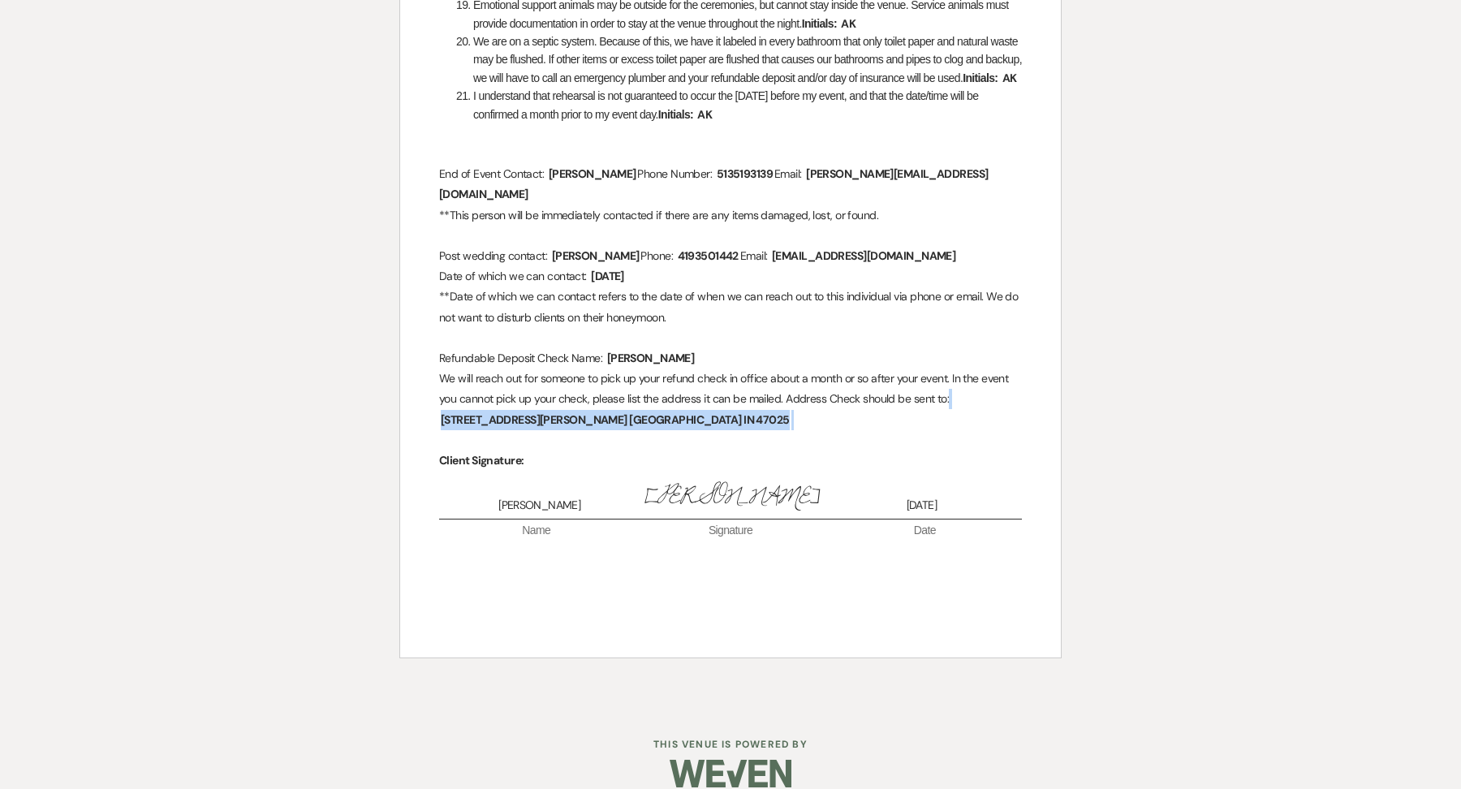
drag, startPoint x: 954, startPoint y: 403, endPoint x: 983, endPoint y: 418, distance: 33.0
click at [983, 418] on p "We will reach out for someone to pick up your refund check in office about a mo…" at bounding box center [730, 399] width 583 height 62
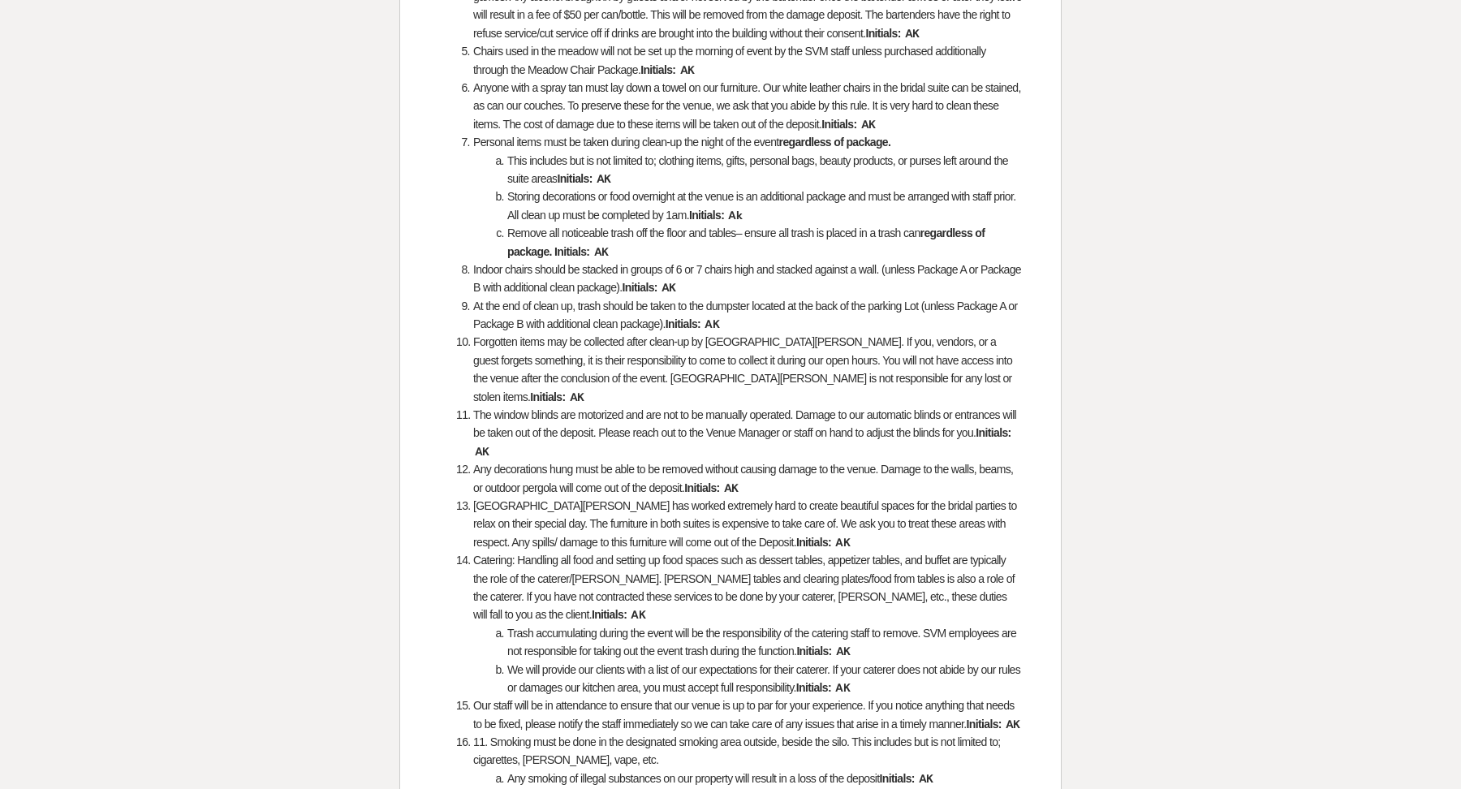
scroll to position [0, 0]
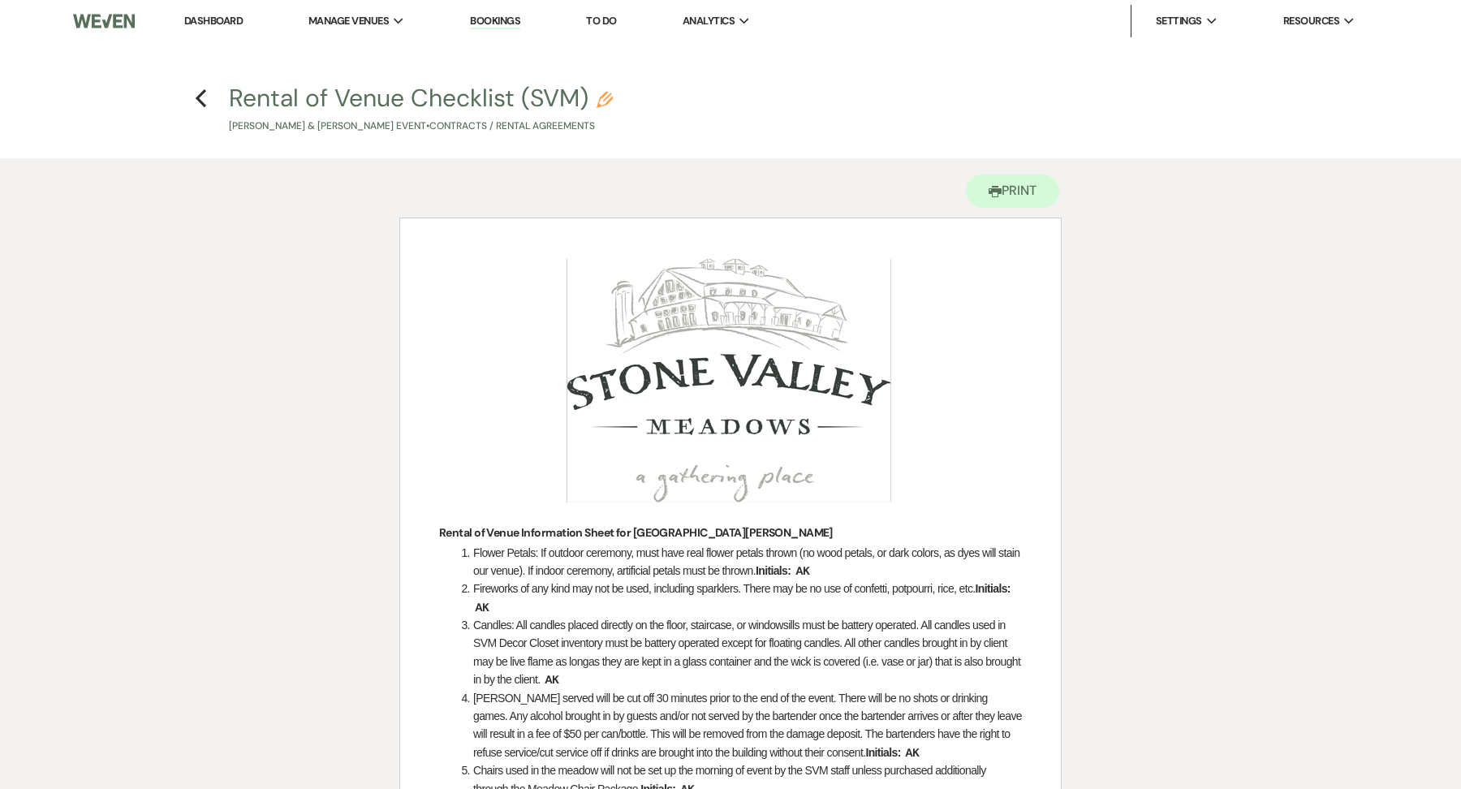
click at [207, 87] on h4 "Previous Rental of Venue Checklist (SVM) Pencil Lexi Helminski & Andrew Kort's …" at bounding box center [730, 107] width 1169 height 53
click at [204, 101] on icon "Previous" at bounding box center [201, 97] width 12 height 19
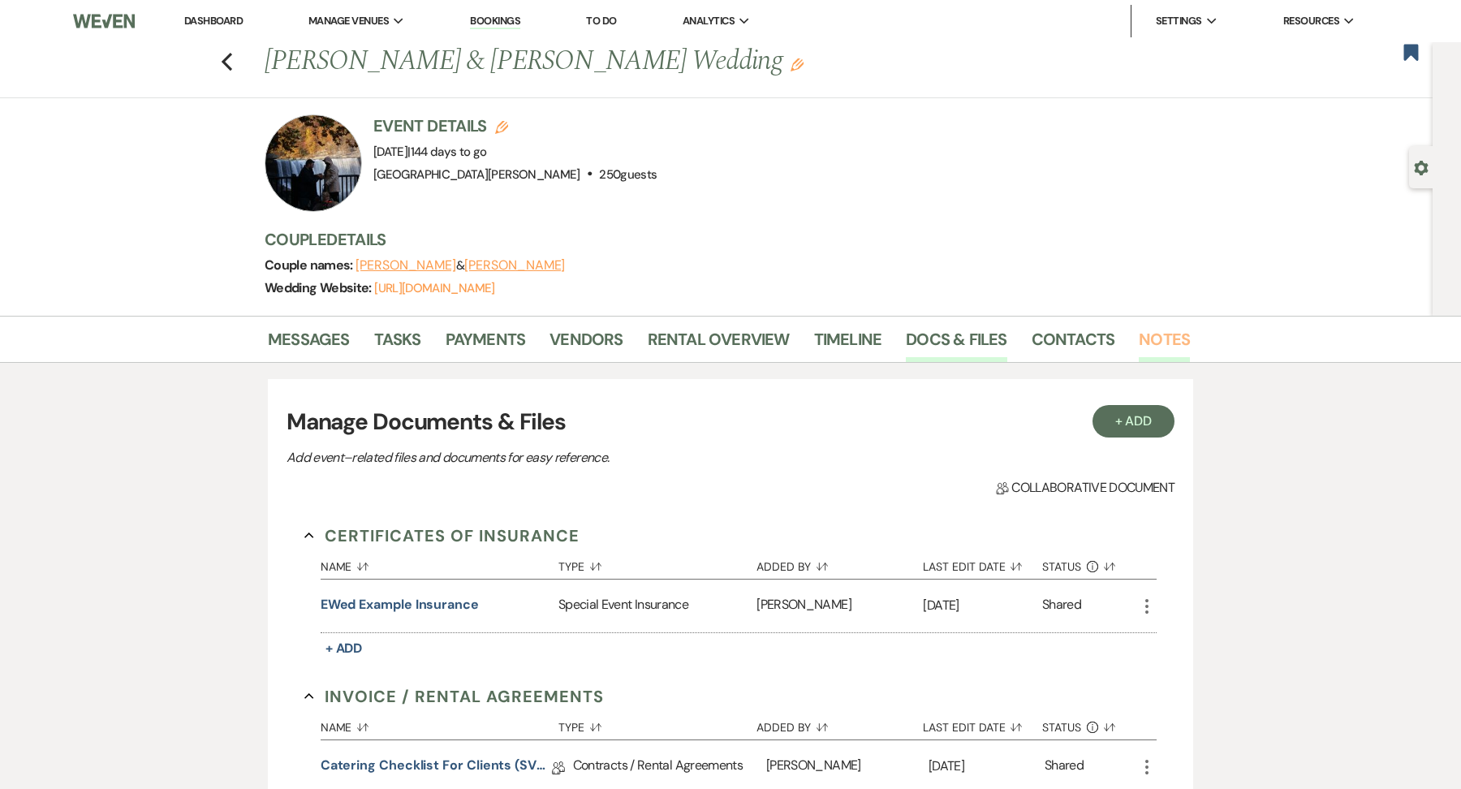
click at [1160, 344] on link "Notes" at bounding box center [1164, 344] width 51 height 36
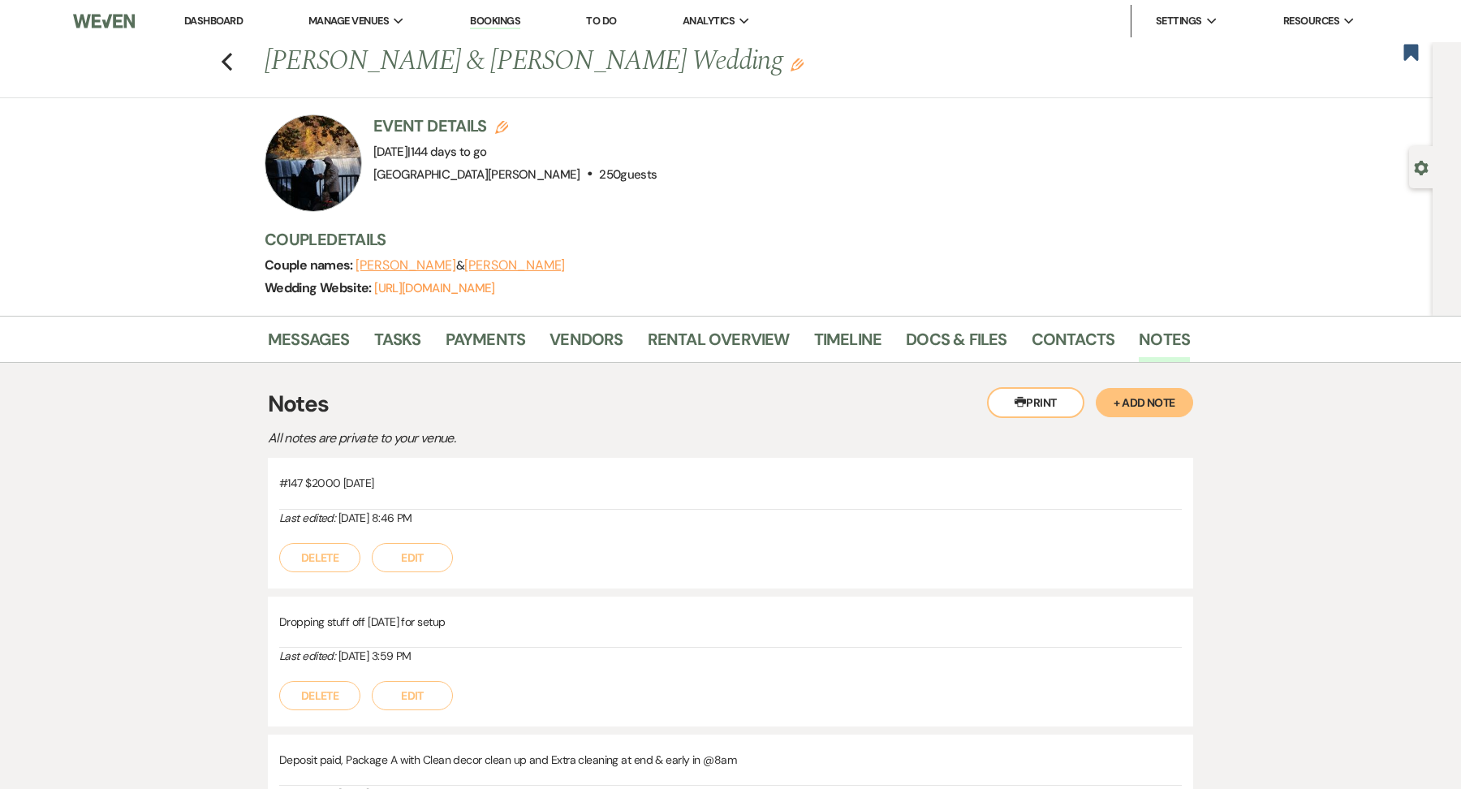
click at [1130, 401] on button "+ Add Note" at bounding box center [1144, 402] width 97 height 29
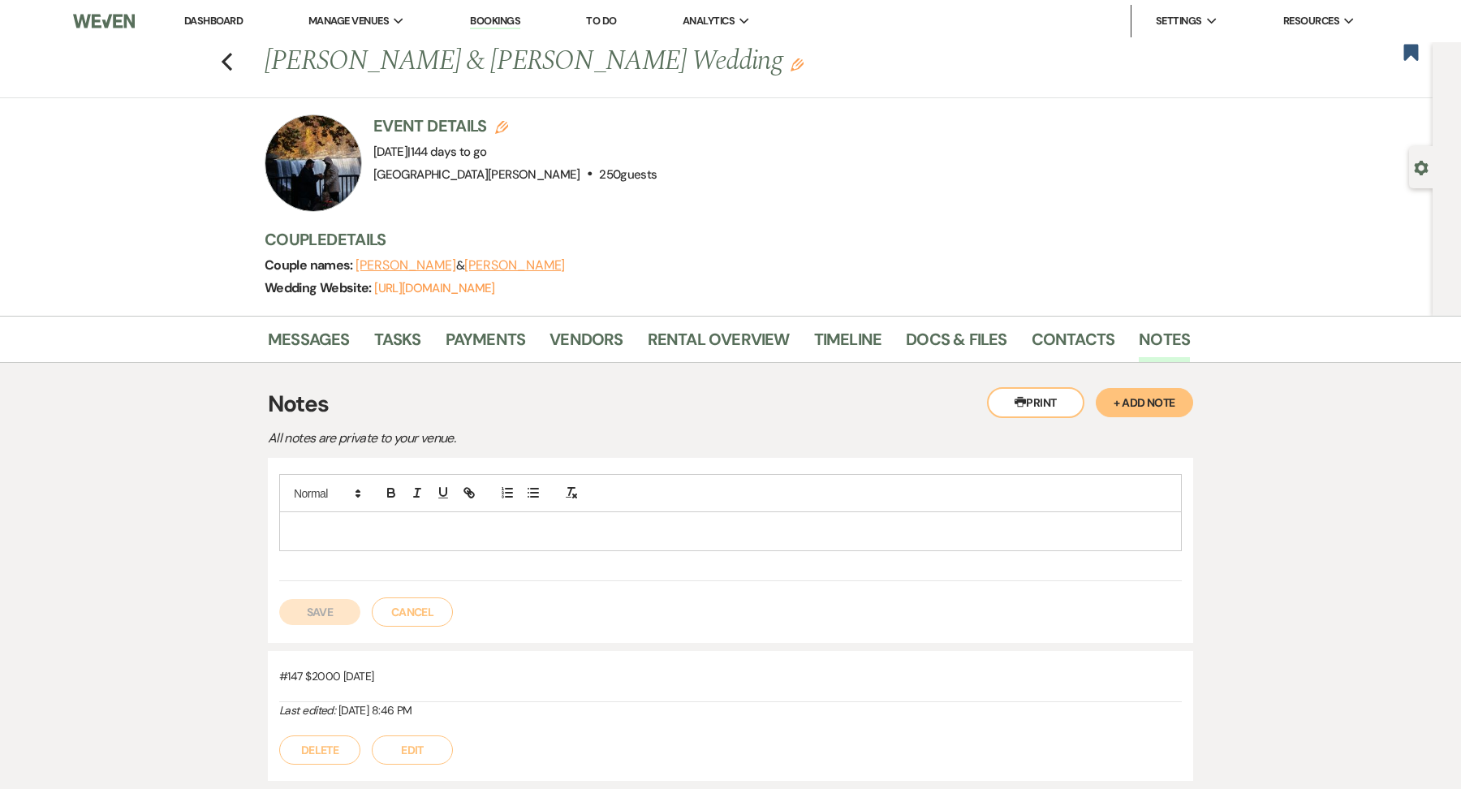
click at [453, 541] on div at bounding box center [730, 530] width 901 height 37
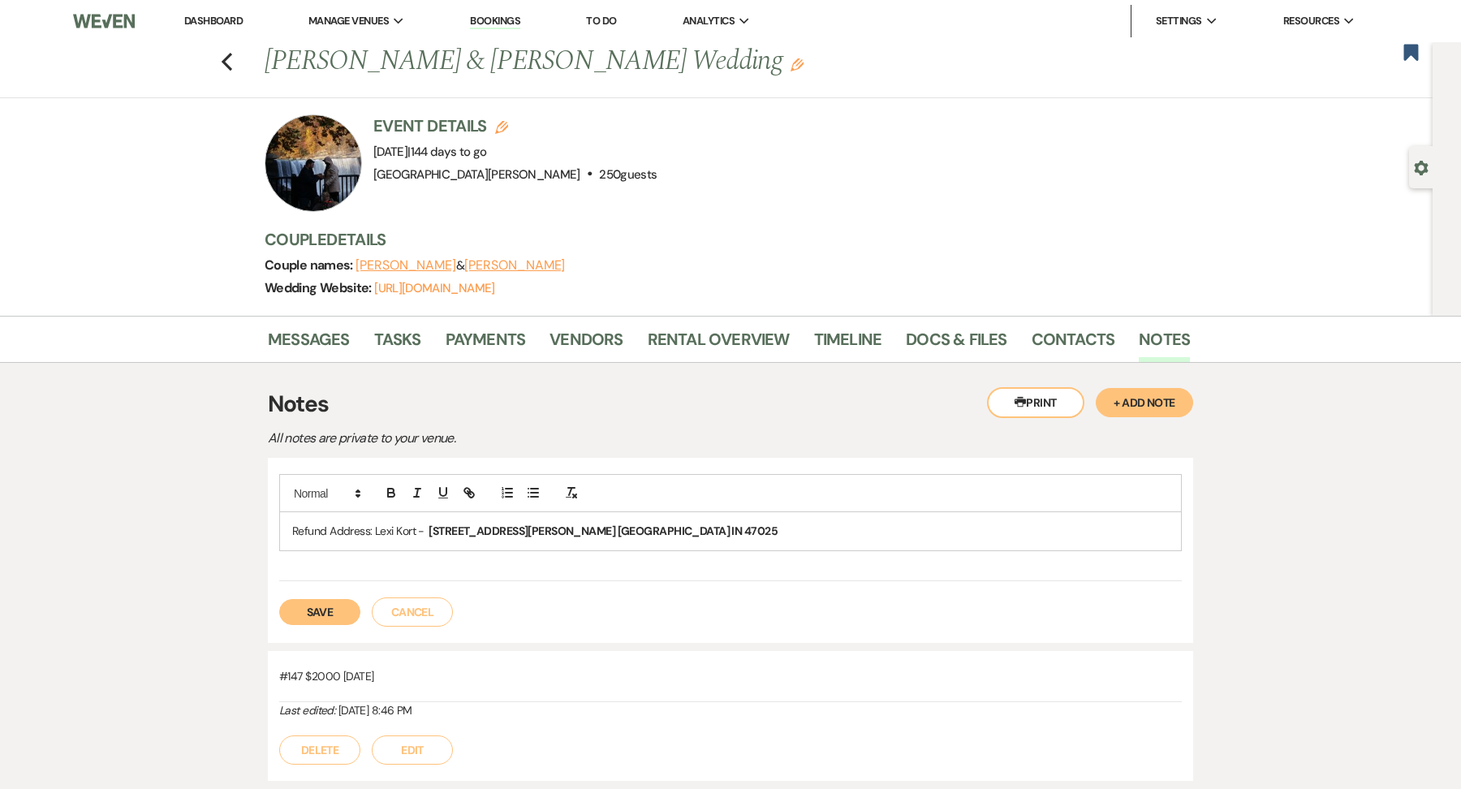
click at [316, 595] on div "Save Cancel" at bounding box center [730, 603] width 902 height 45
click at [317, 604] on button "Save" at bounding box center [319, 612] width 81 height 26
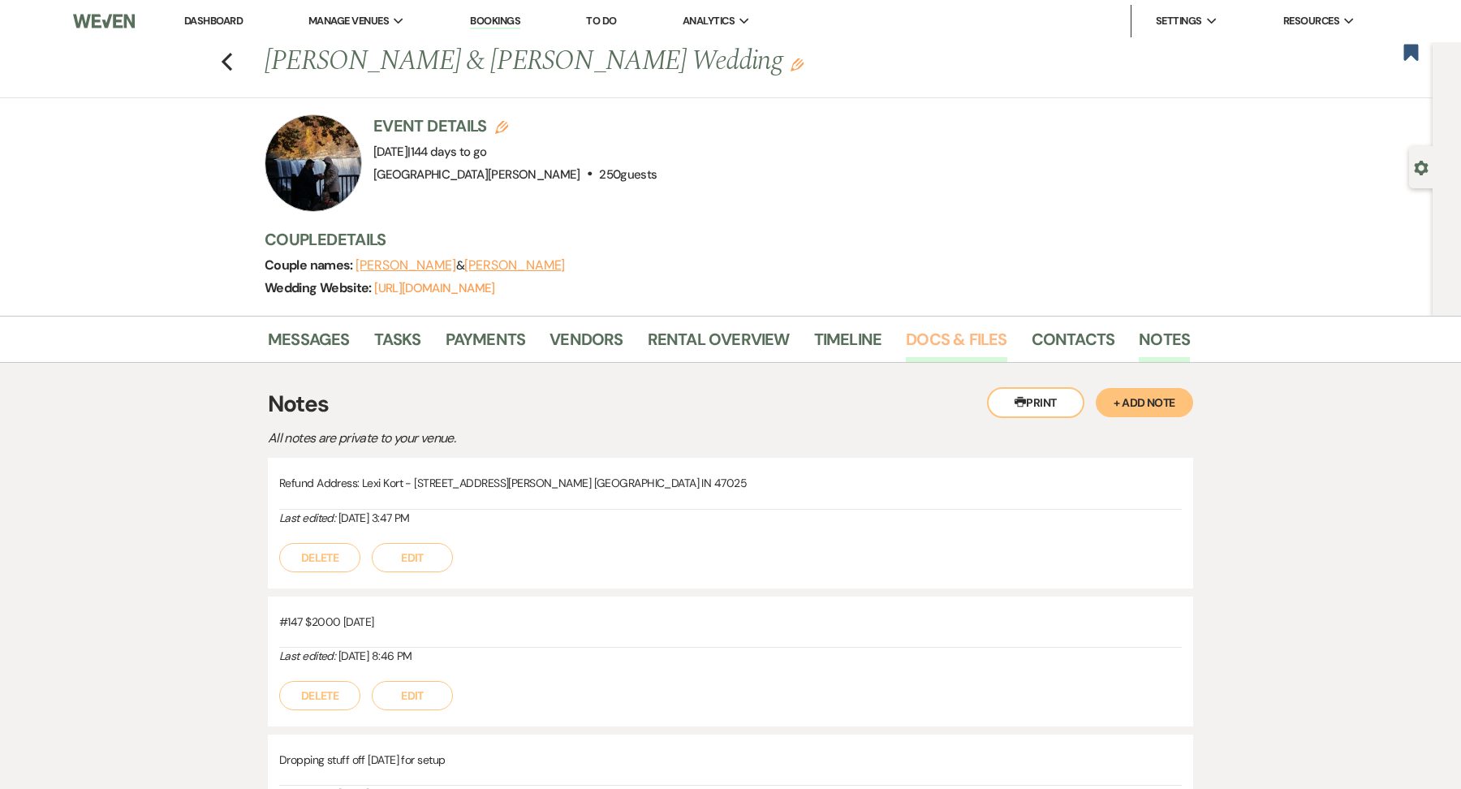
click at [965, 349] on link "Docs & Files" at bounding box center [956, 344] width 101 height 36
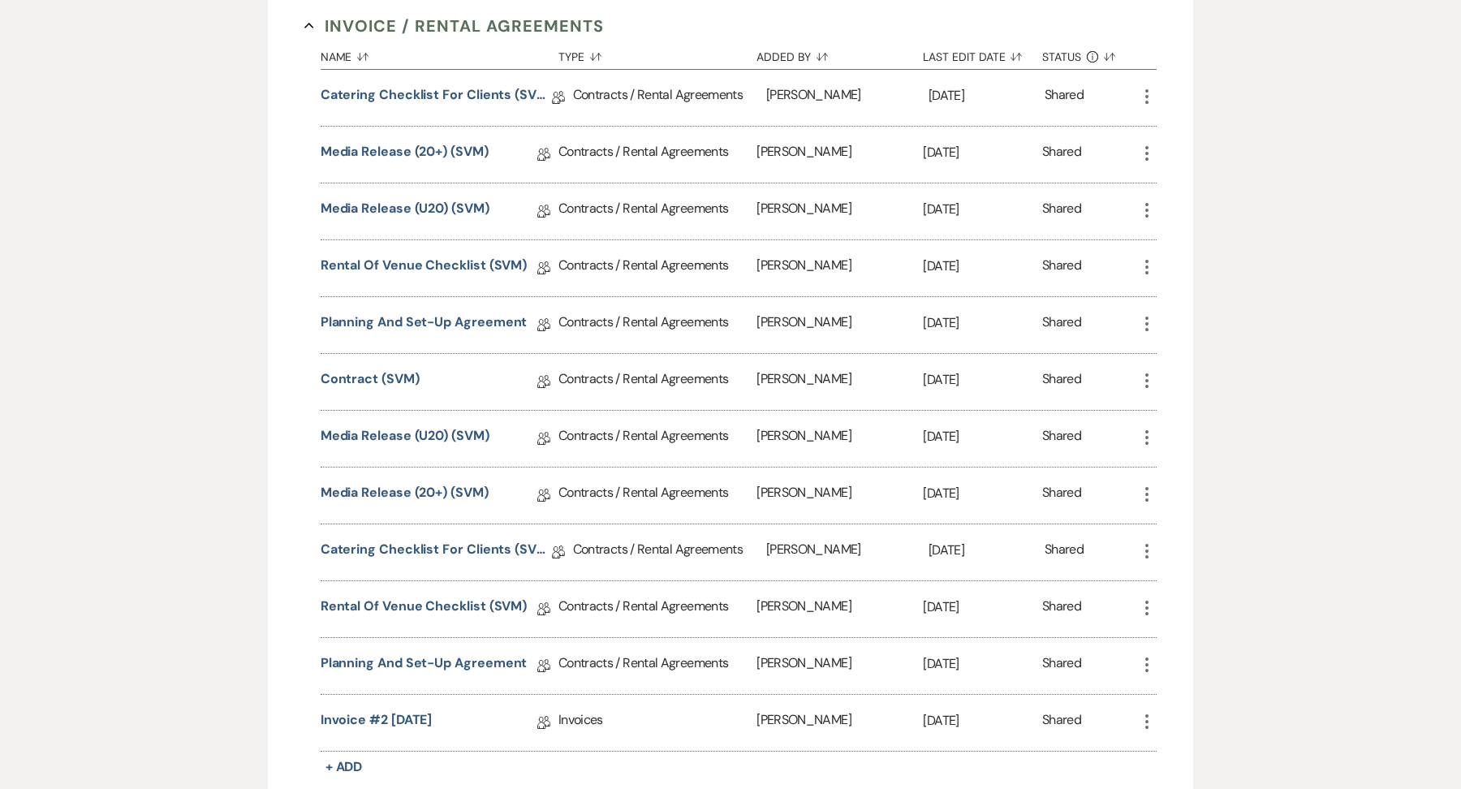
scroll to position [671, 0]
click at [471, 87] on link "Catering Checklist for Clients (SVM)" at bounding box center [436, 96] width 231 height 25
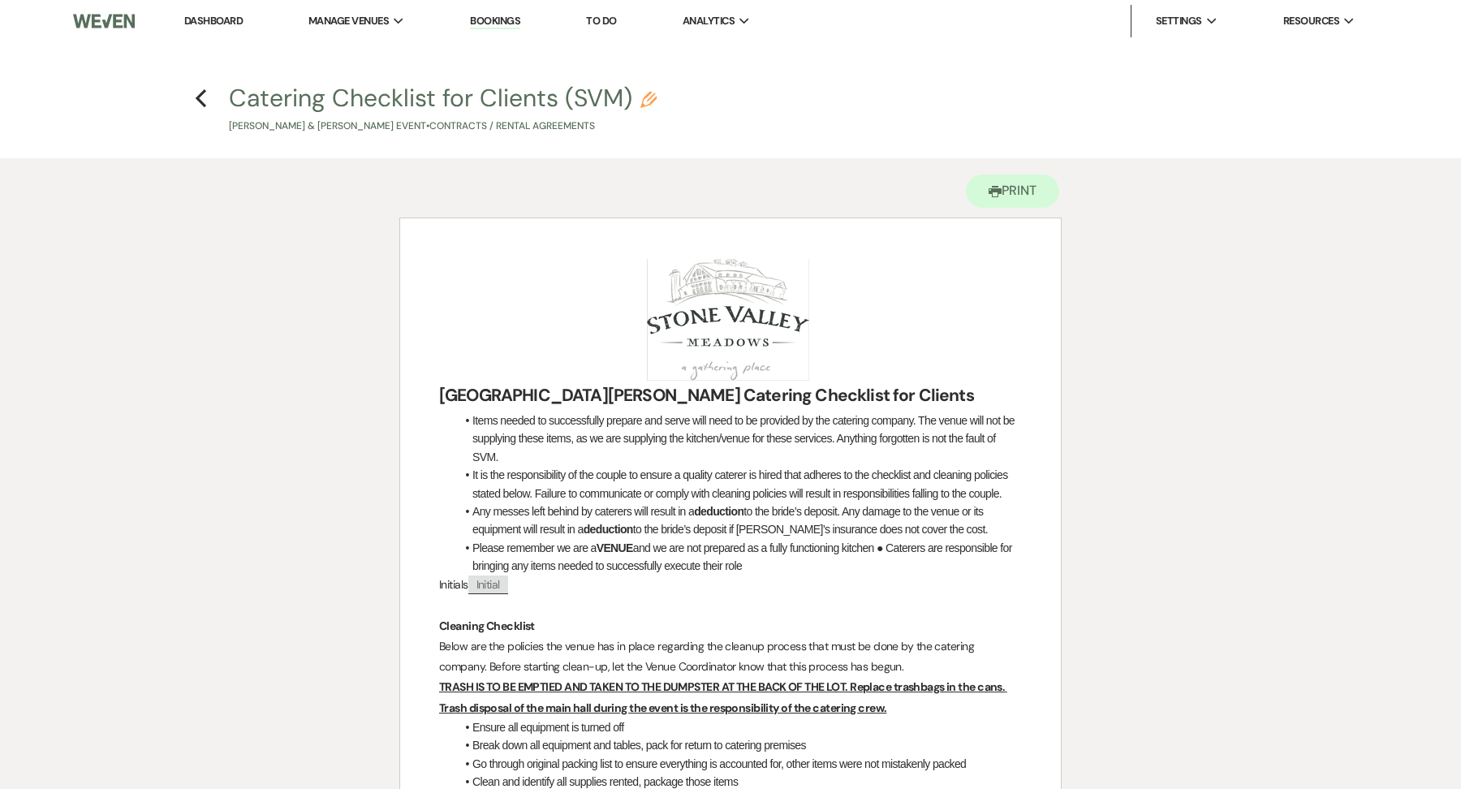
click at [212, 101] on h4 "Previous Catering Checklist for Clients (SVM) Pencil Lexi Helminski & Andrew Ko…" at bounding box center [730, 107] width 1169 height 53
click at [205, 101] on icon "Previous" at bounding box center [201, 97] width 12 height 19
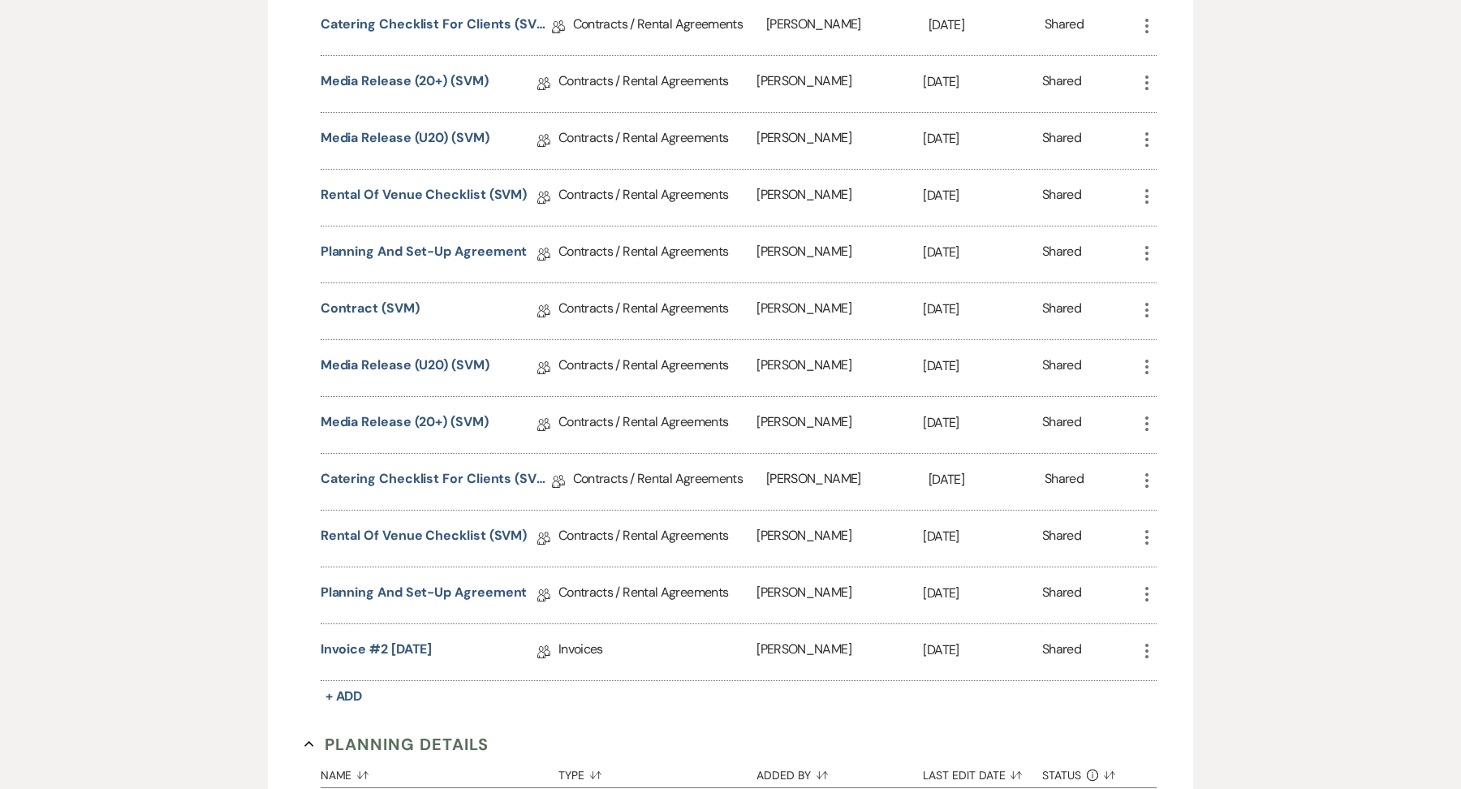
scroll to position [773, 0]
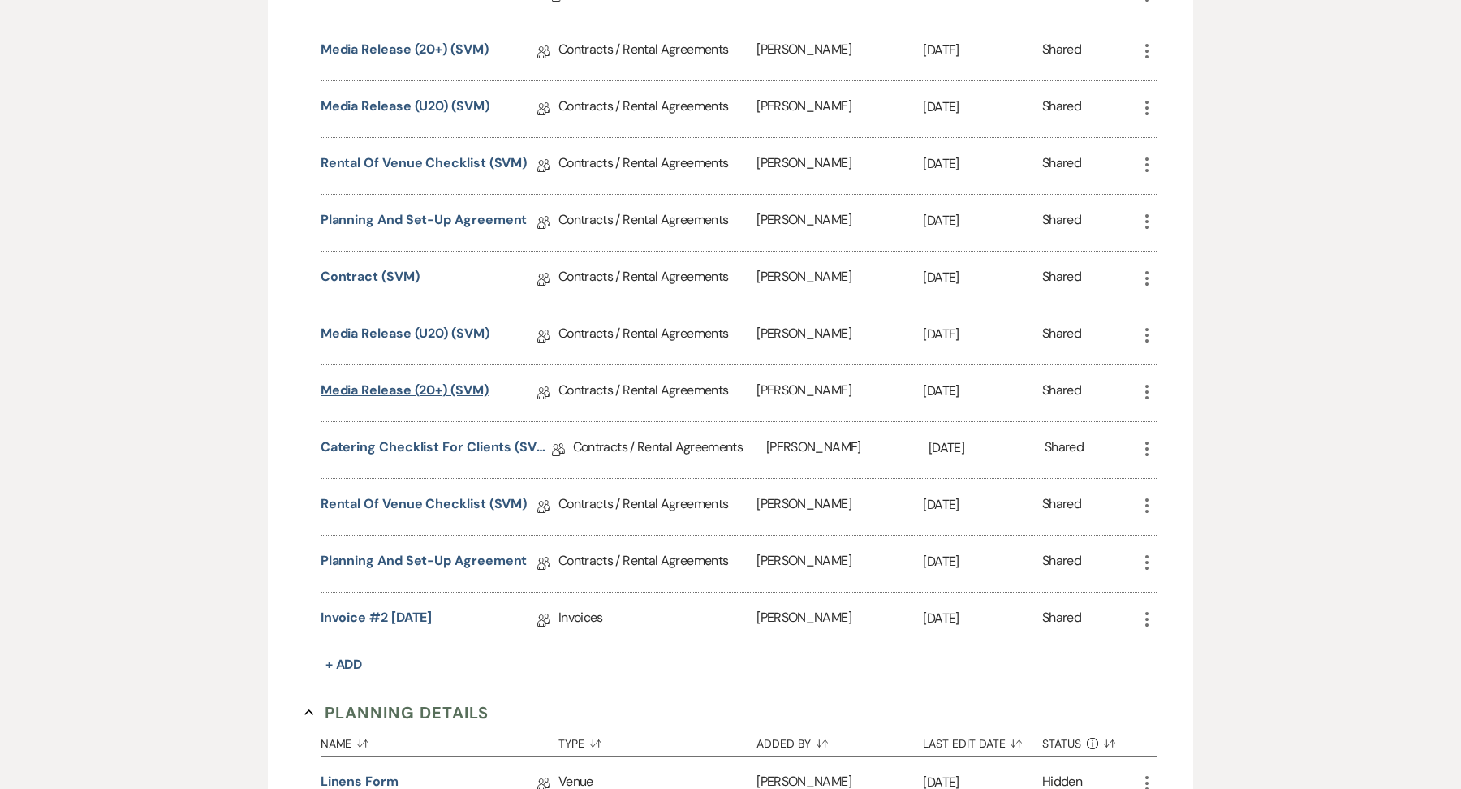
click at [406, 387] on link "Media Release (20+) (SVM)" at bounding box center [405, 393] width 168 height 25
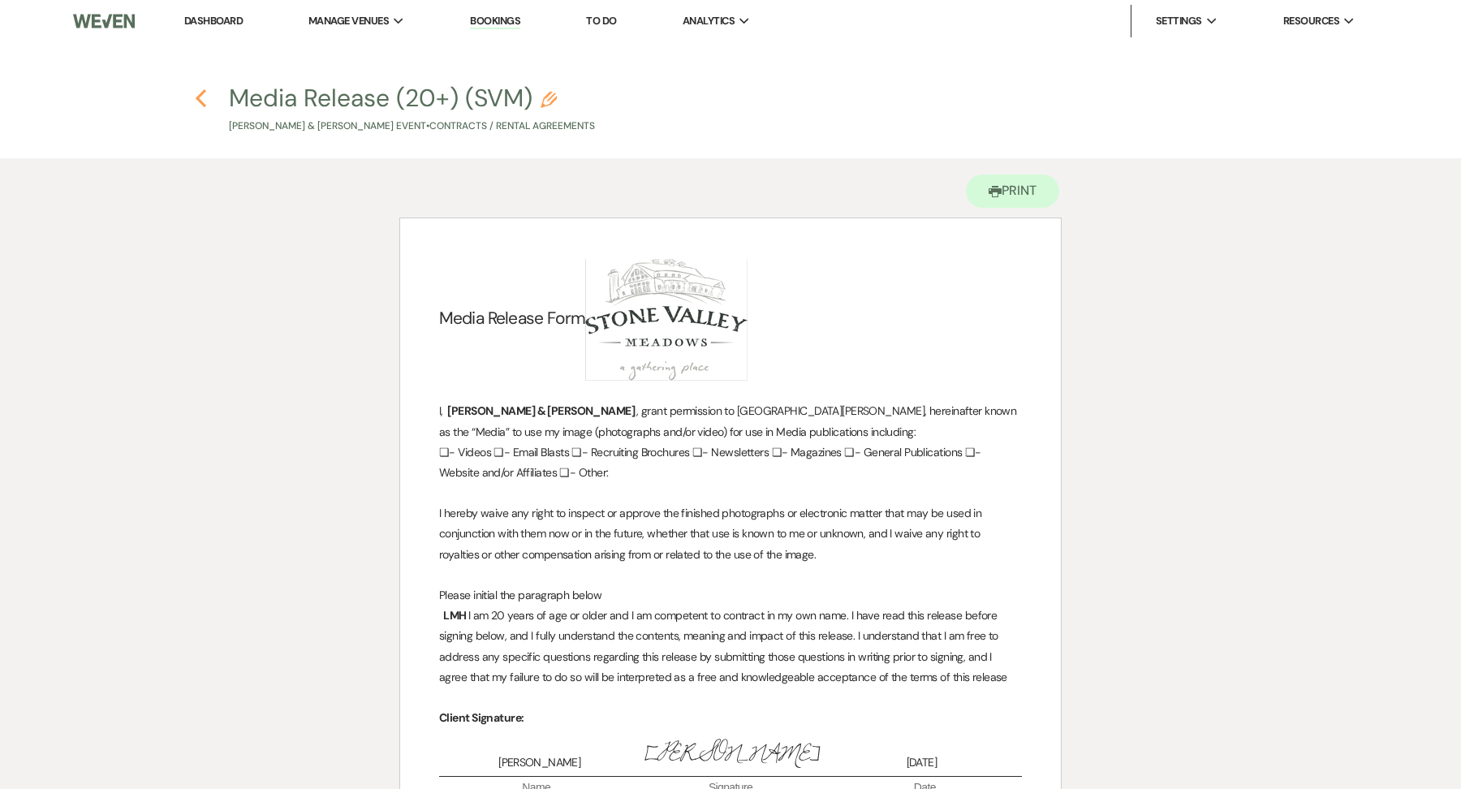
click at [196, 96] on icon "Previous" at bounding box center [201, 97] width 12 height 19
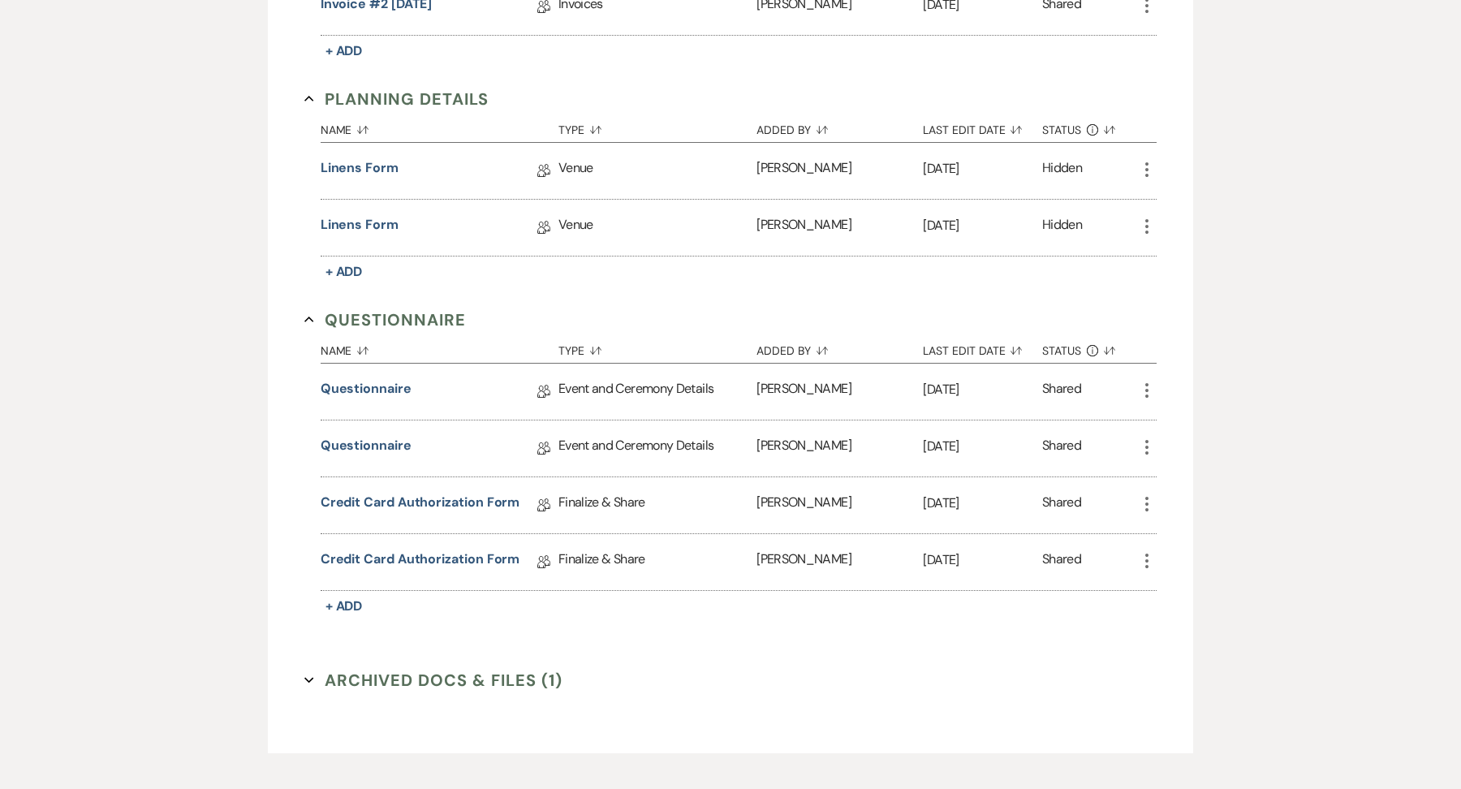
scroll to position [1388, 0]
click at [455, 558] on link "Credit Card Authorization Form" at bounding box center [421, 560] width 200 height 25
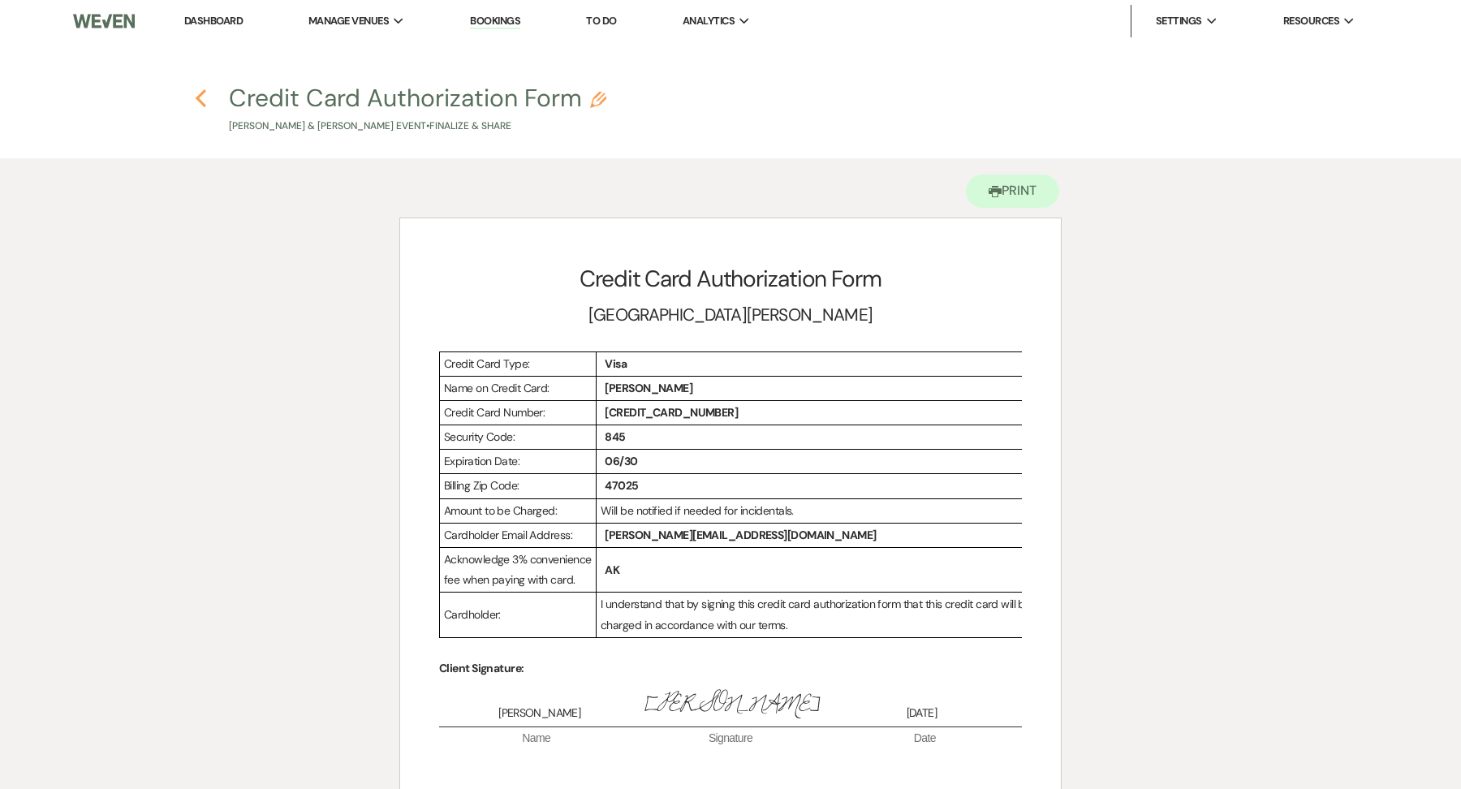
click at [199, 99] on use "button" at bounding box center [201, 98] width 11 height 18
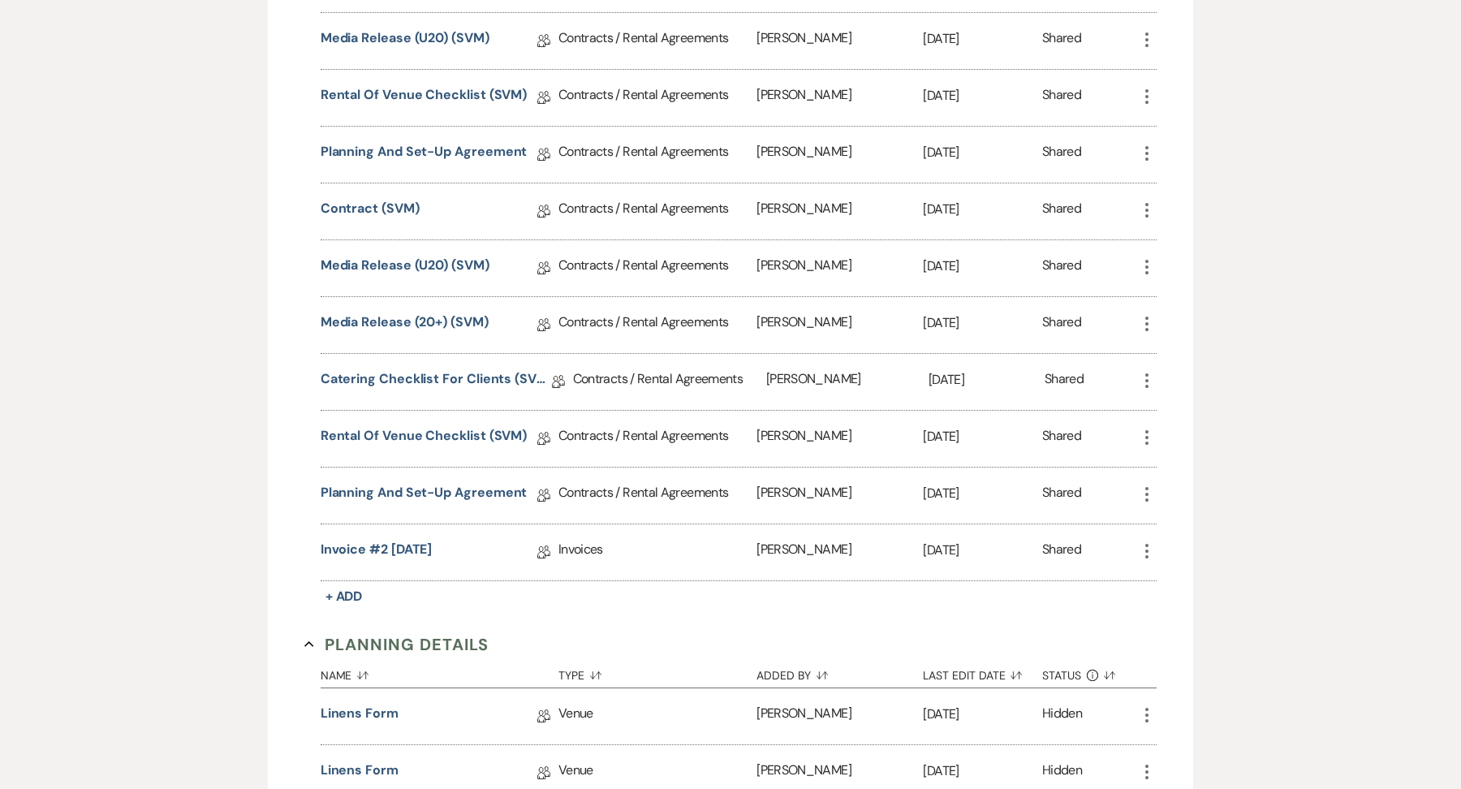
scroll to position [837, 0]
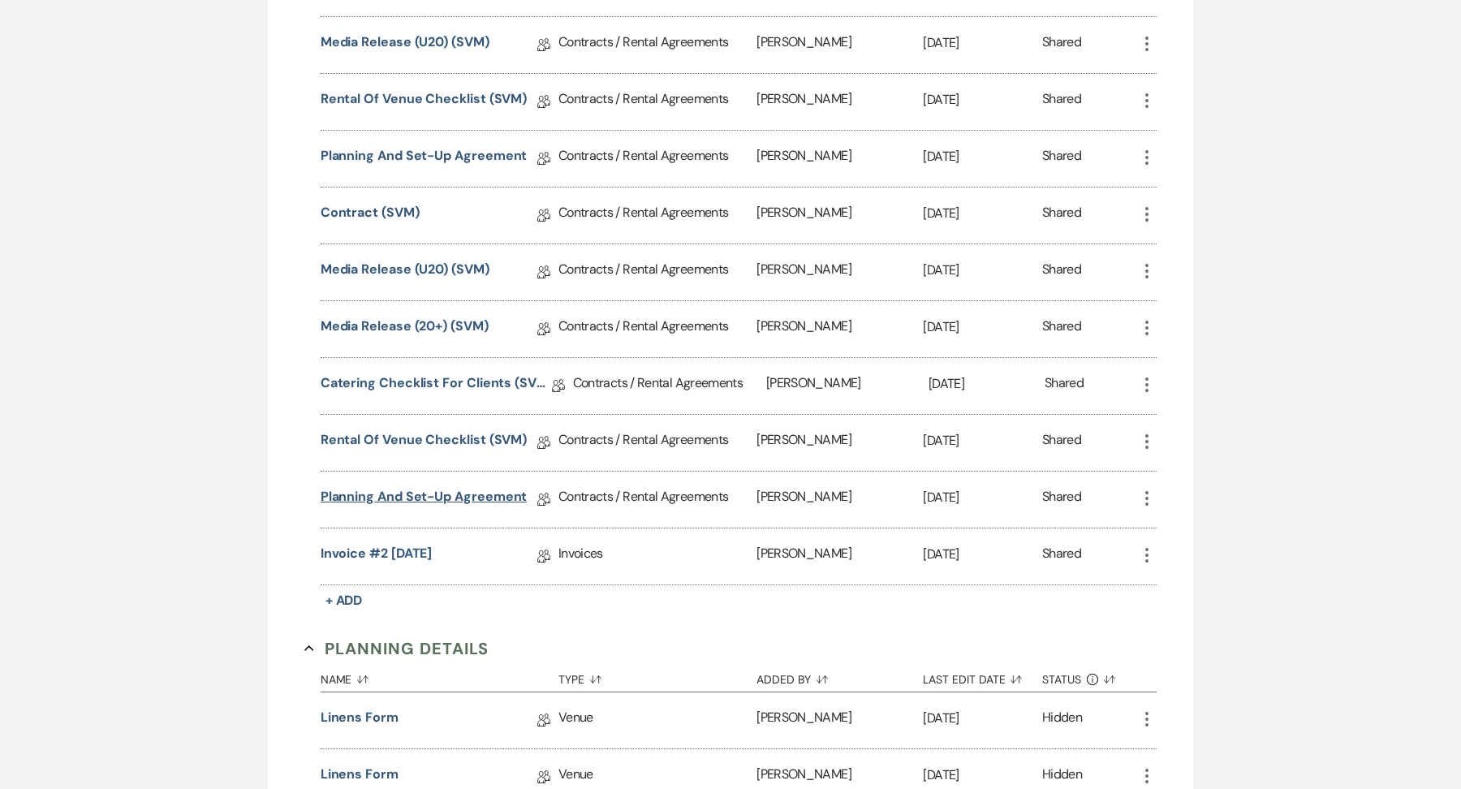
click at [431, 487] on link "Planning and Set-Up Agreement" at bounding box center [424, 499] width 207 height 25
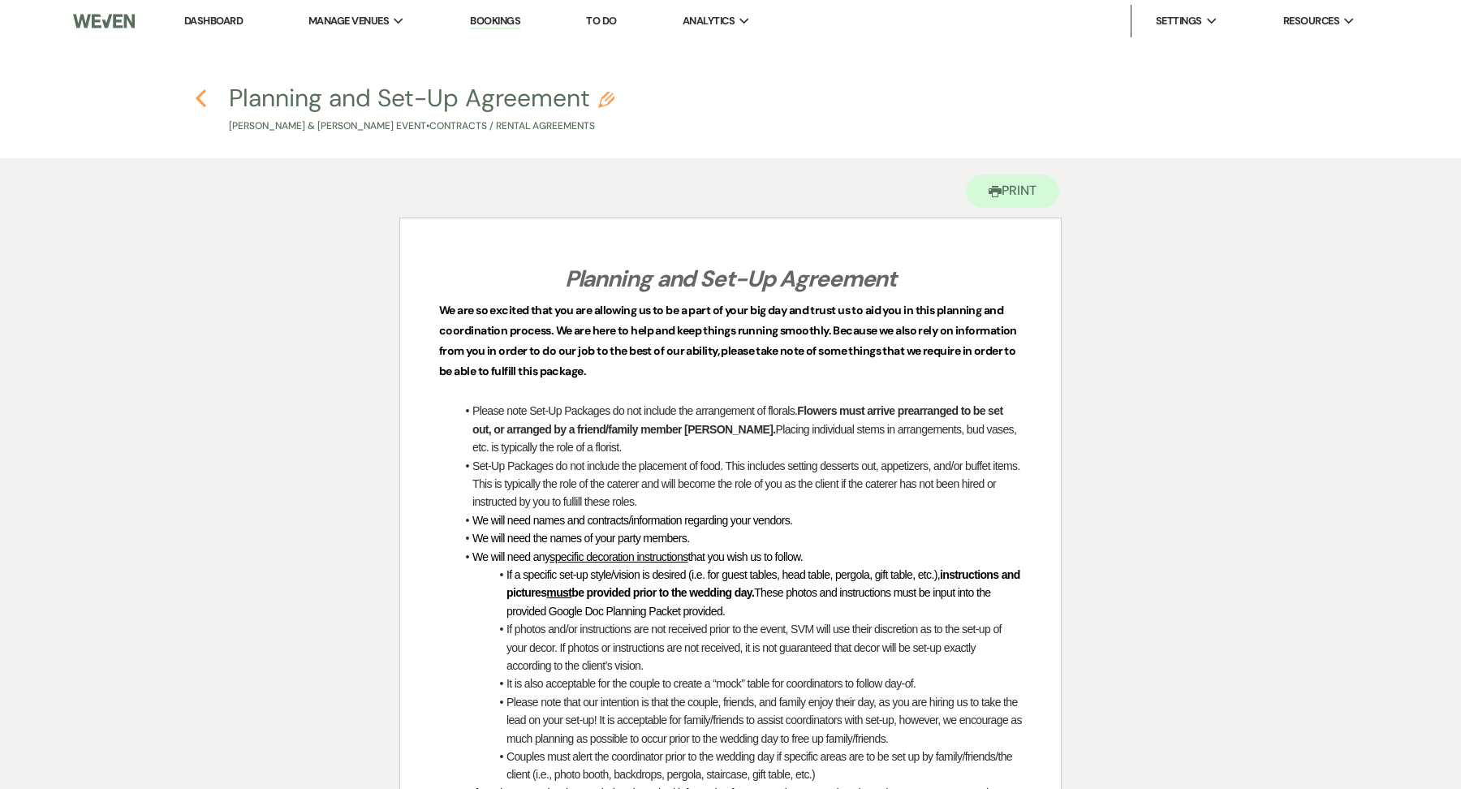
click at [196, 93] on icon "Previous" at bounding box center [201, 97] width 12 height 19
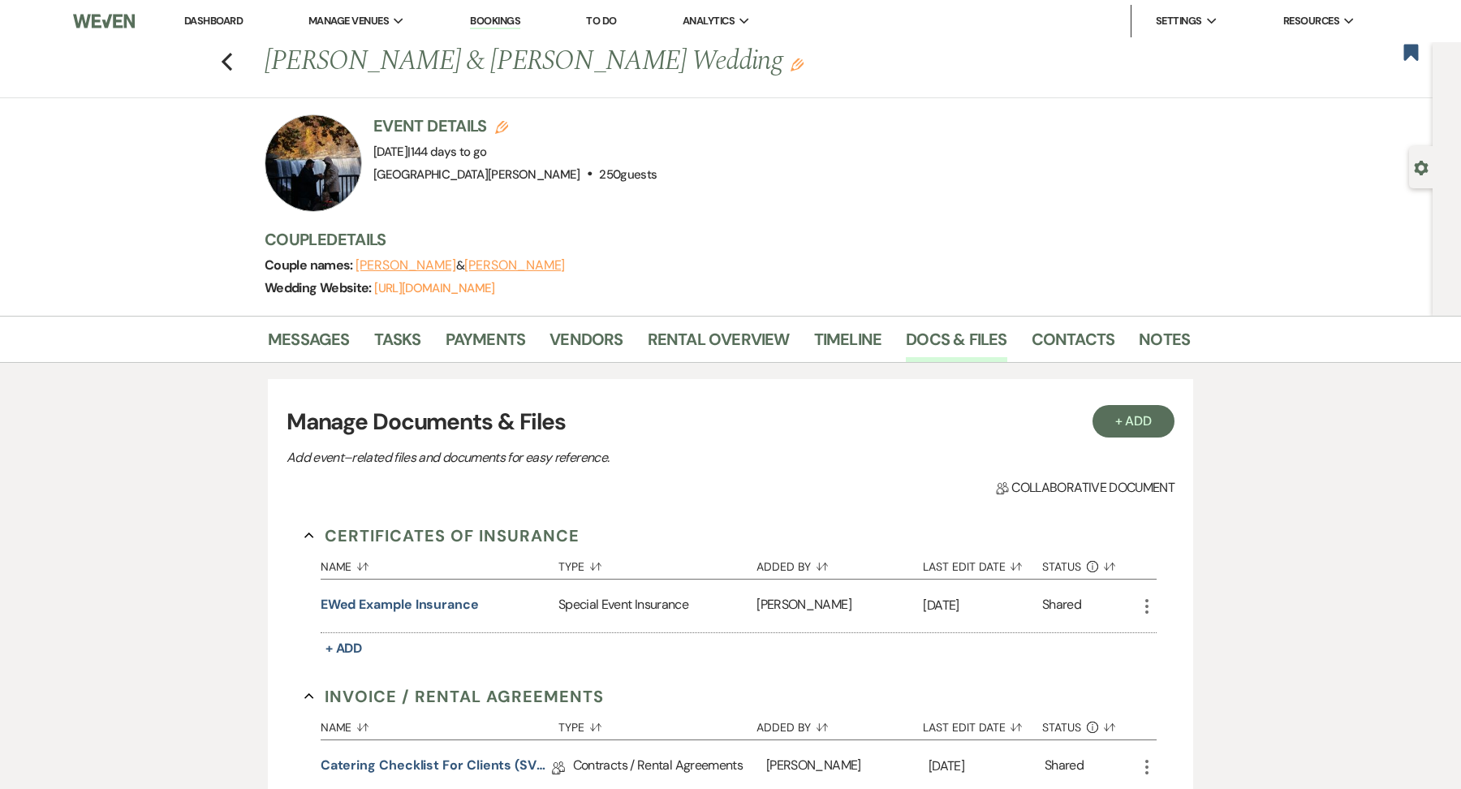
scroll to position [5, 0]
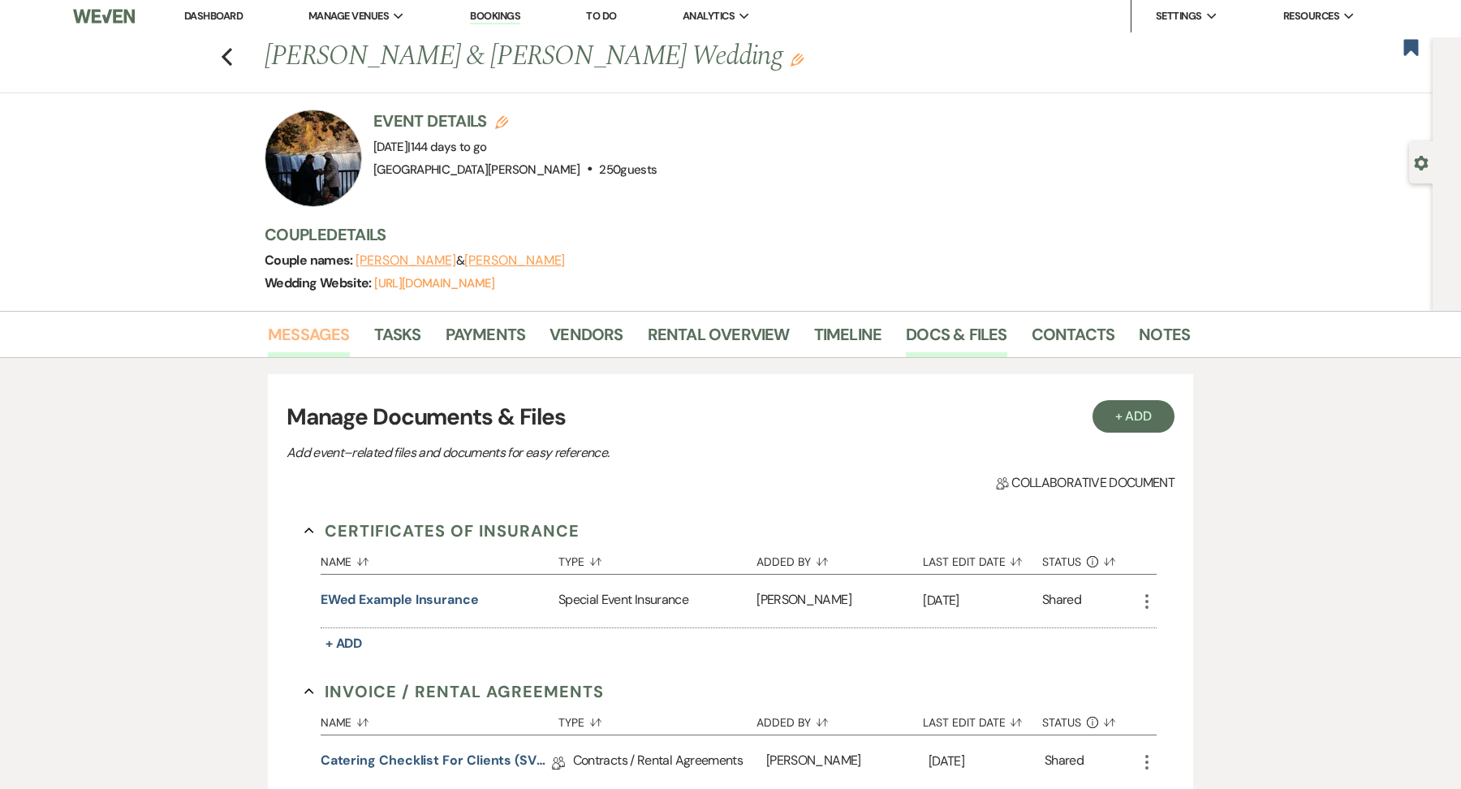
click at [306, 342] on link "Messages" at bounding box center [309, 339] width 82 height 36
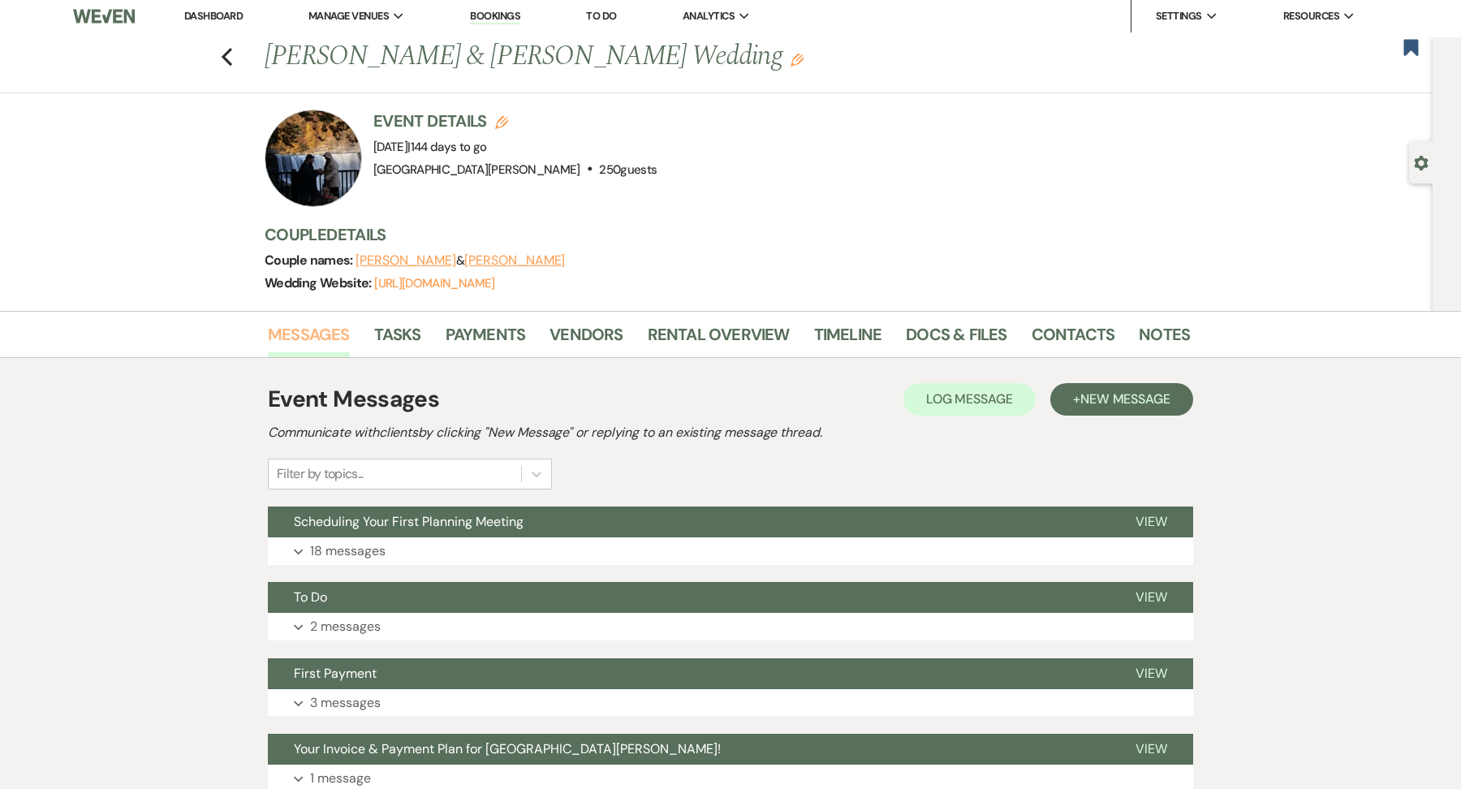
scroll to position [361, 0]
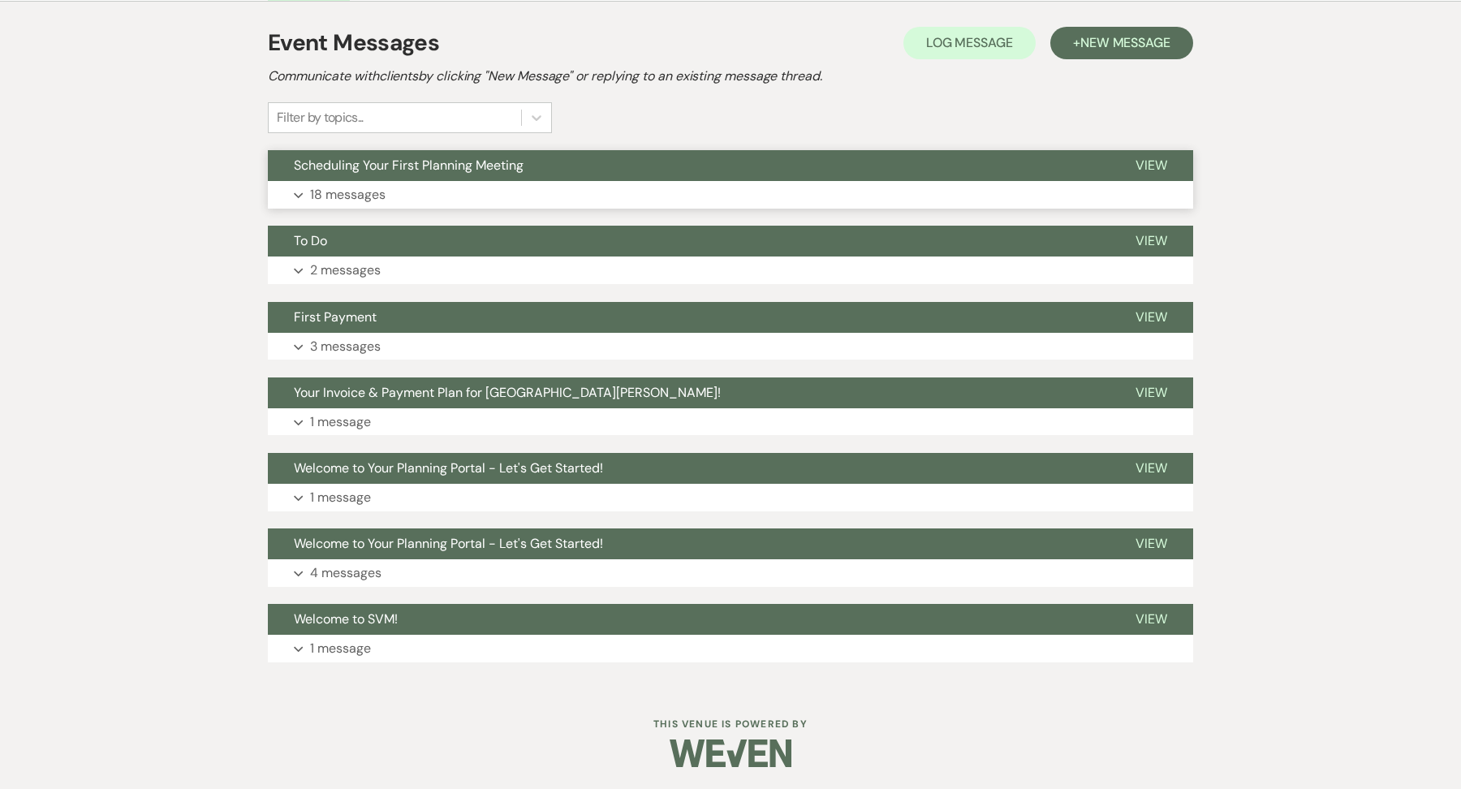
click at [388, 203] on button "Expand 18 messages" at bounding box center [730, 195] width 925 height 28
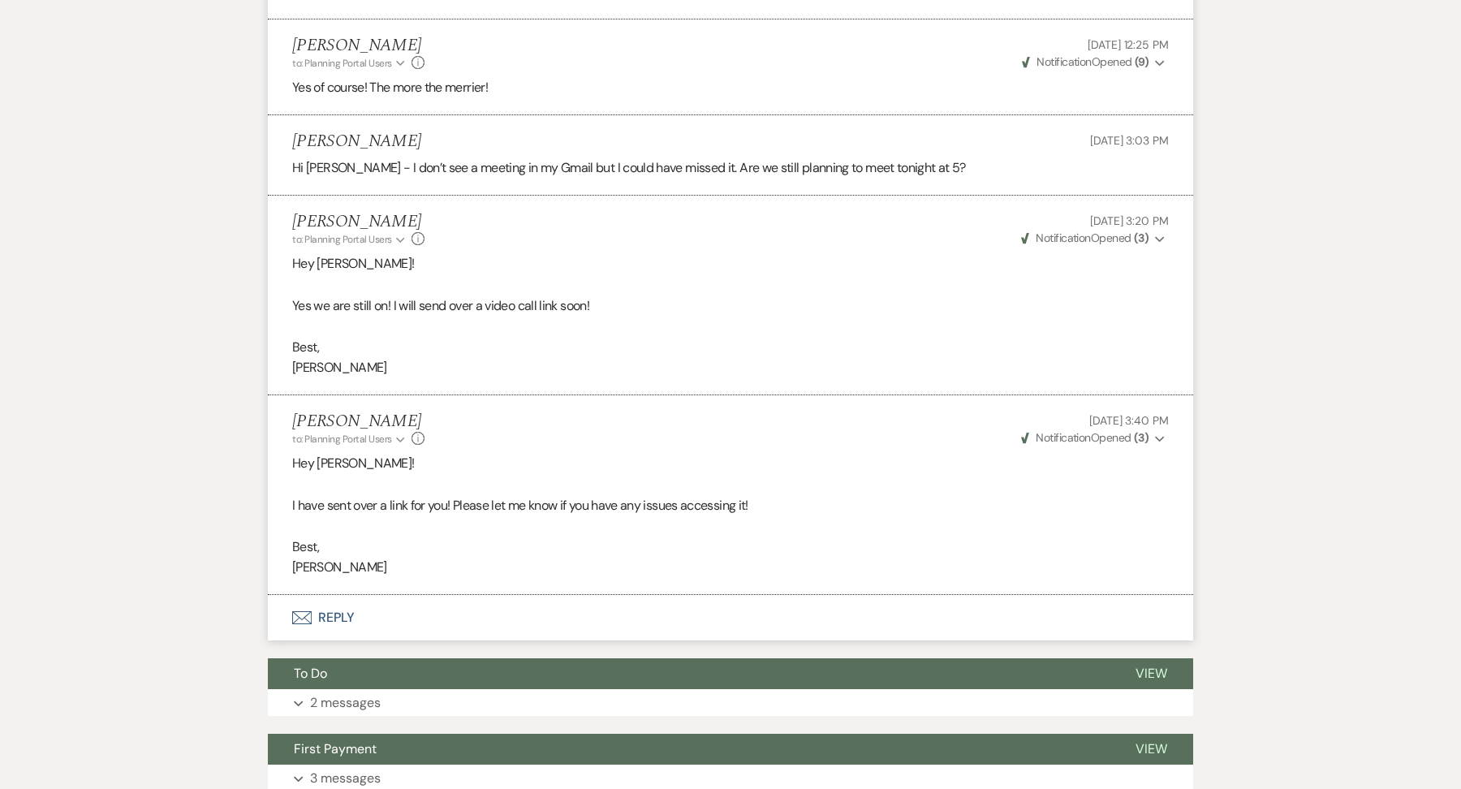
scroll to position [4054, 0]
